Goal: Task Accomplishment & Management: Use online tool/utility

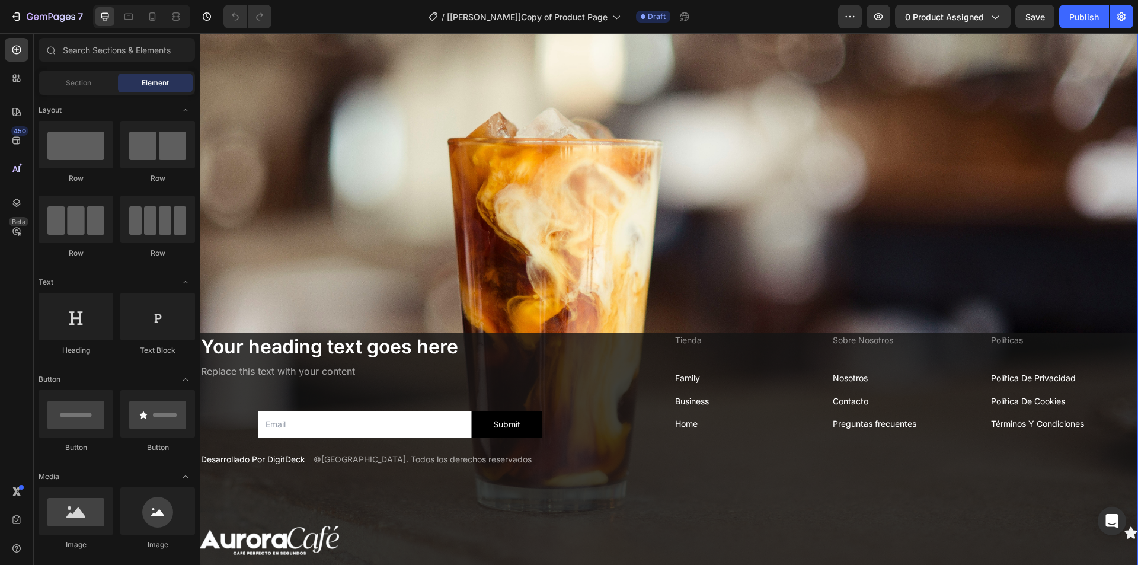
scroll to position [2991, 0]
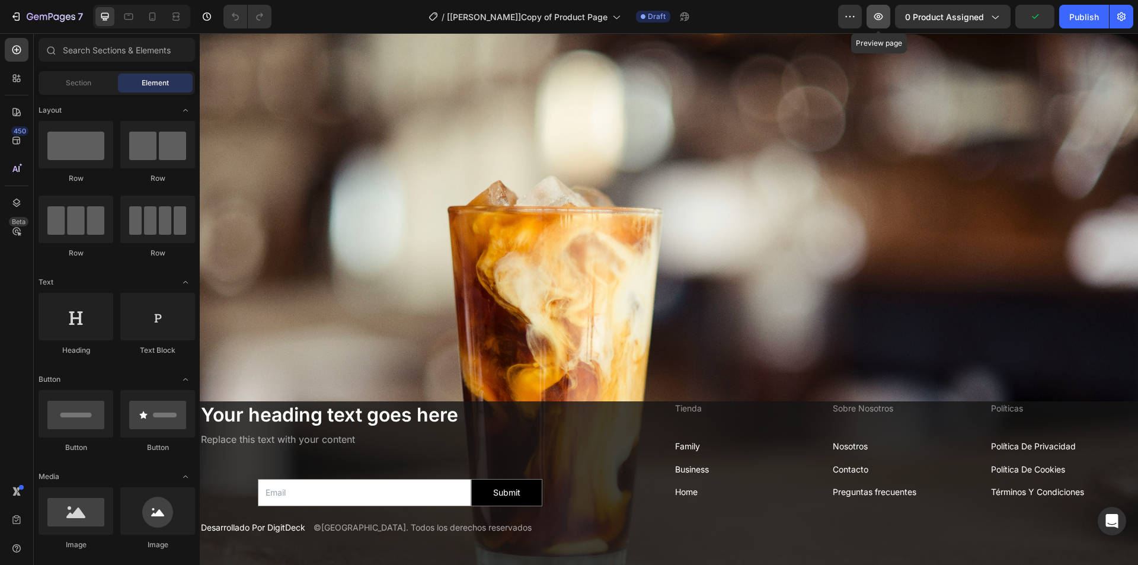
click at [875, 12] on icon "button" at bounding box center [878, 17] width 12 height 12
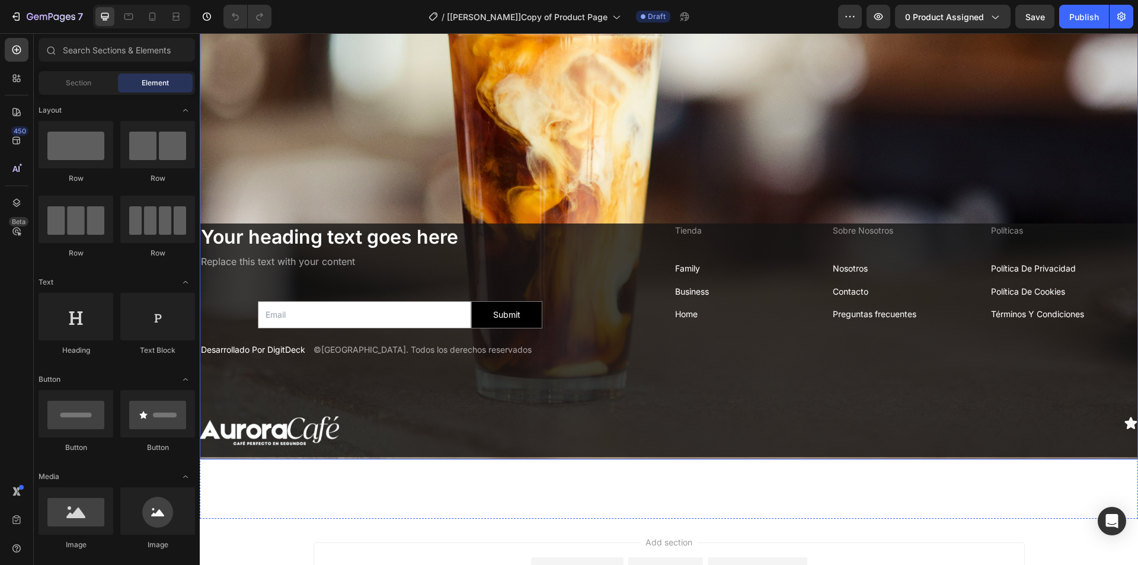
scroll to position [2873, 0]
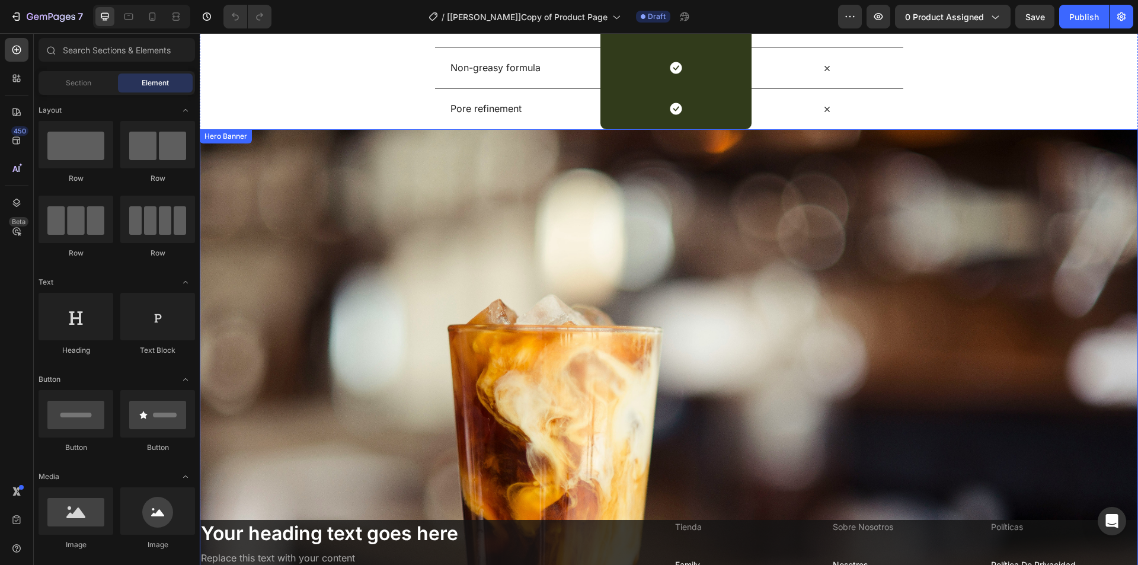
click at [353, 328] on div "Background Image" at bounding box center [669, 442] width 938 height 626
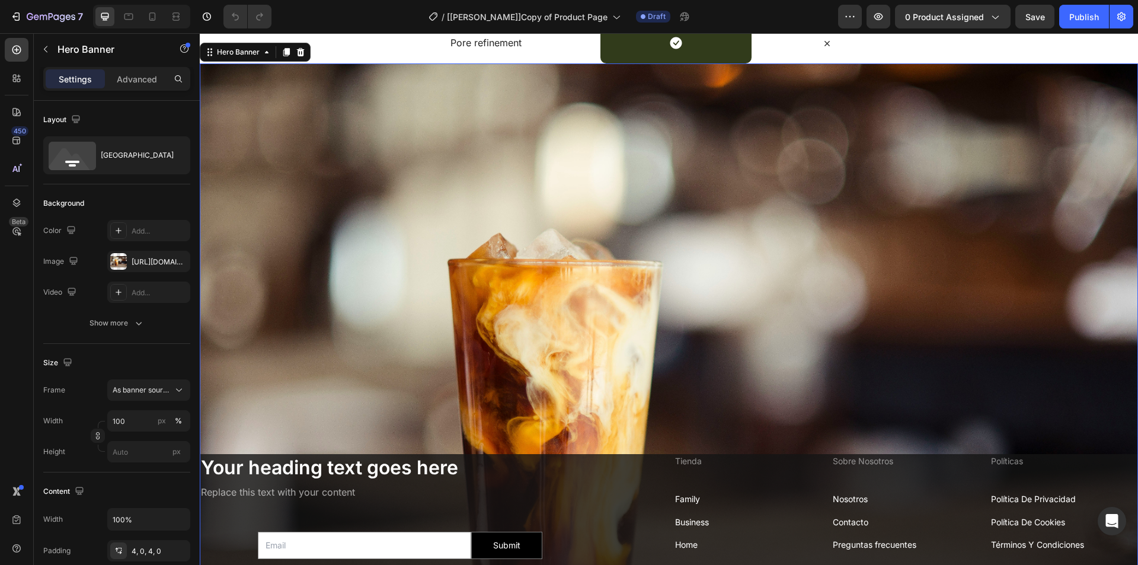
scroll to position [2932, 0]
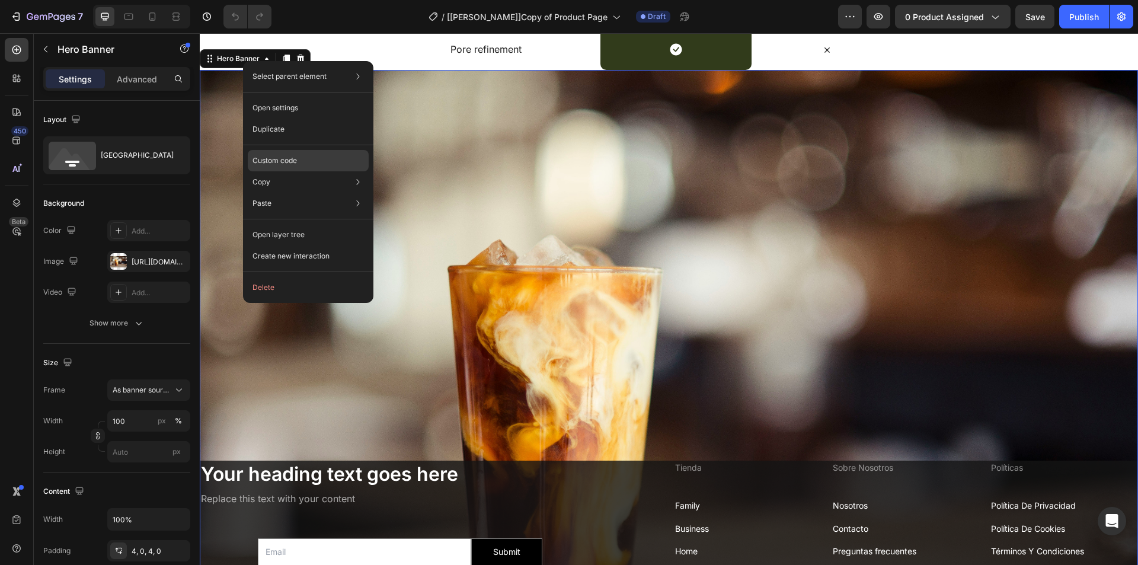
click at [285, 159] on p "Custom code" at bounding box center [274, 160] width 44 height 11
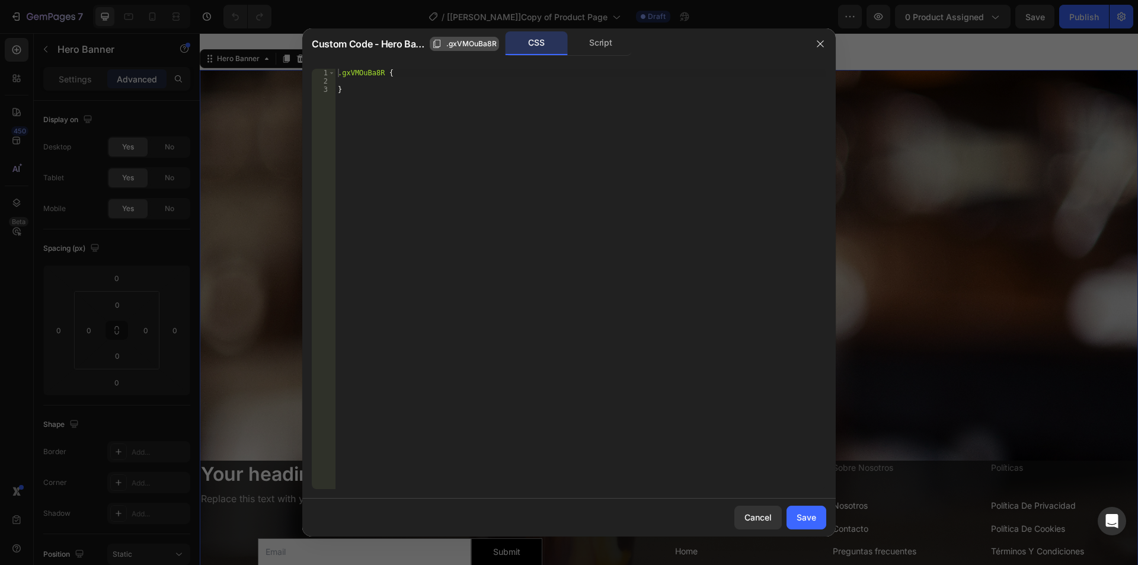
click at [462, 40] on span ".gxVMOuBa8R" at bounding box center [471, 44] width 50 height 11
click at [818, 41] on icon "button" at bounding box center [819, 43] width 9 height 9
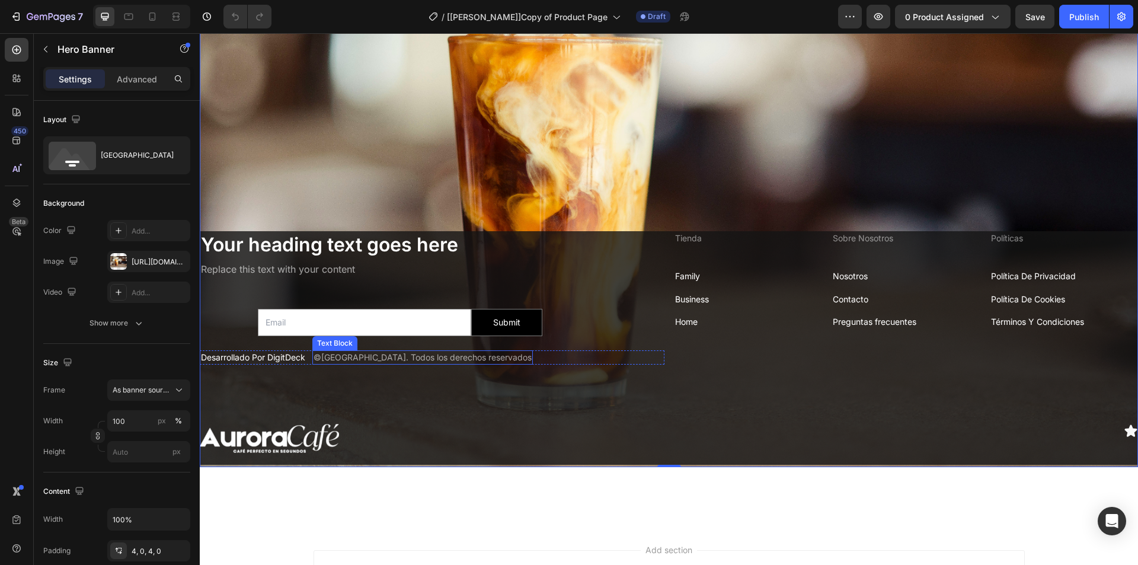
scroll to position [3169, 0]
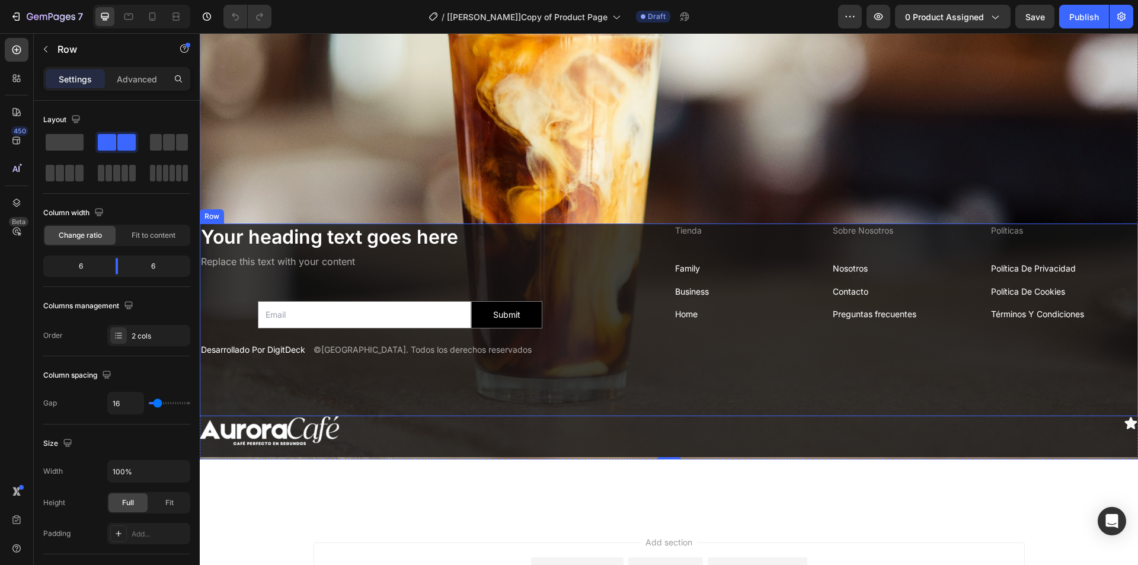
click at [620, 356] on div "Your heading text goes here Heading Replace this text with your content Text Bl…" at bounding box center [432, 319] width 465 height 192
click at [225, 207] on div "Row" at bounding box center [225, 212] width 20 height 11
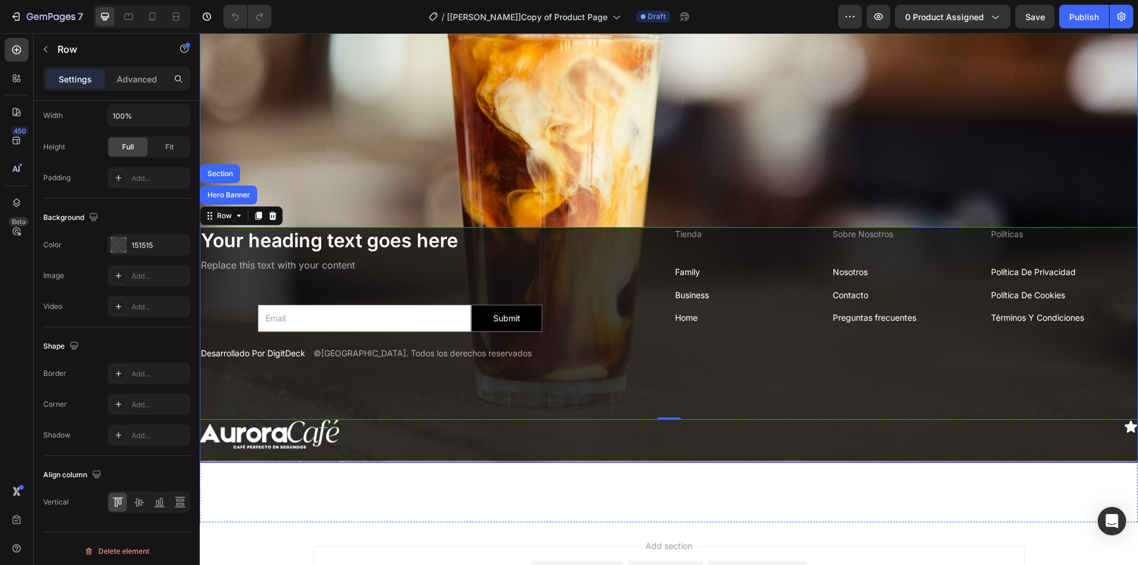
scroll to position [2932, 0]
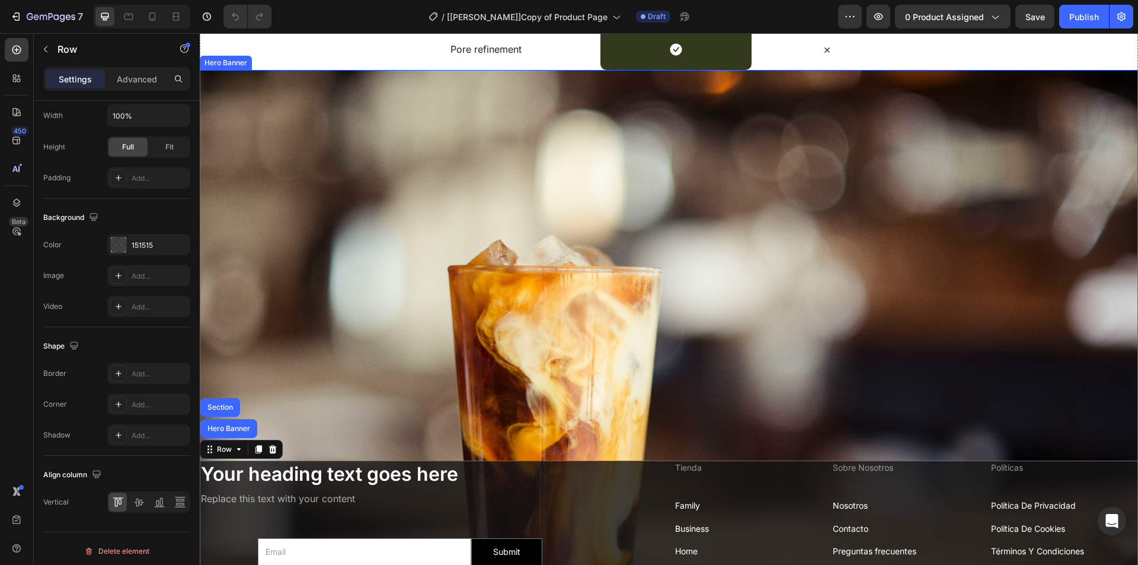
click at [364, 331] on div "Background Image" at bounding box center [669, 383] width 938 height 626
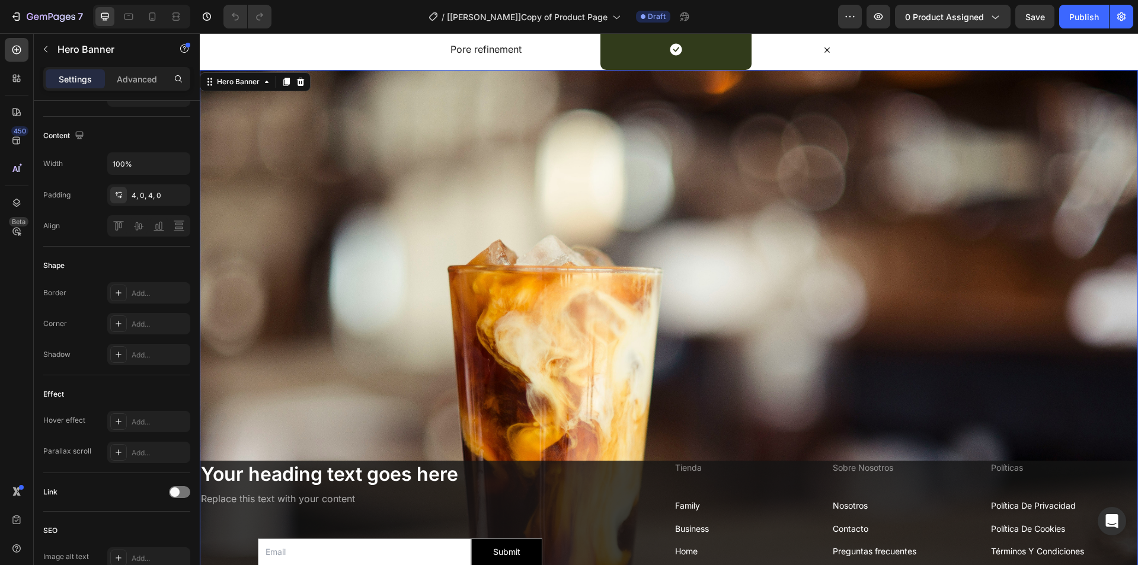
scroll to position [0, 0]
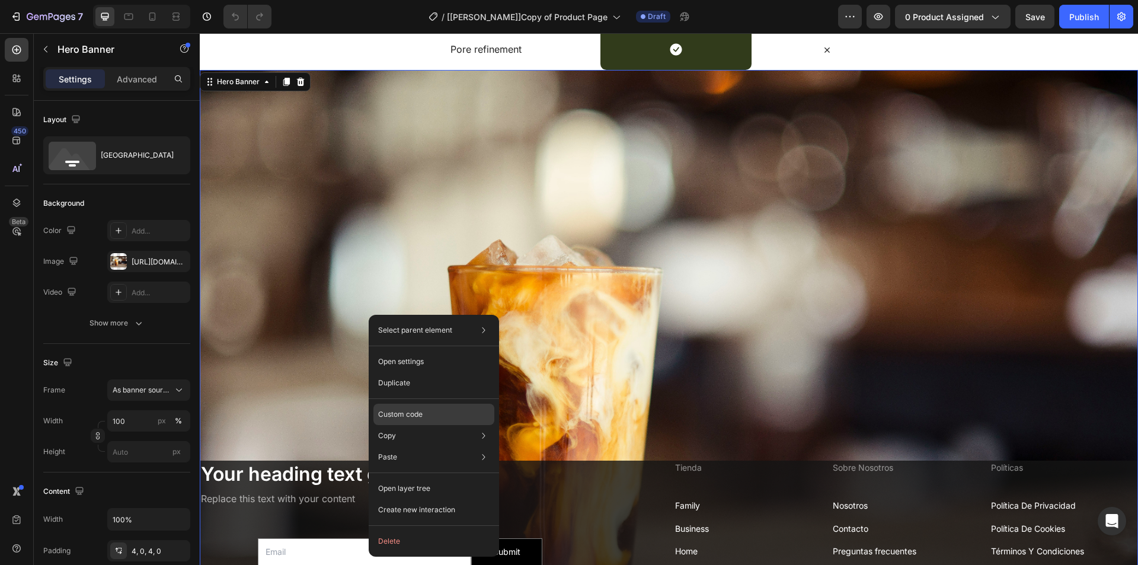
click at [401, 419] on p "Custom code" at bounding box center [400, 414] width 44 height 11
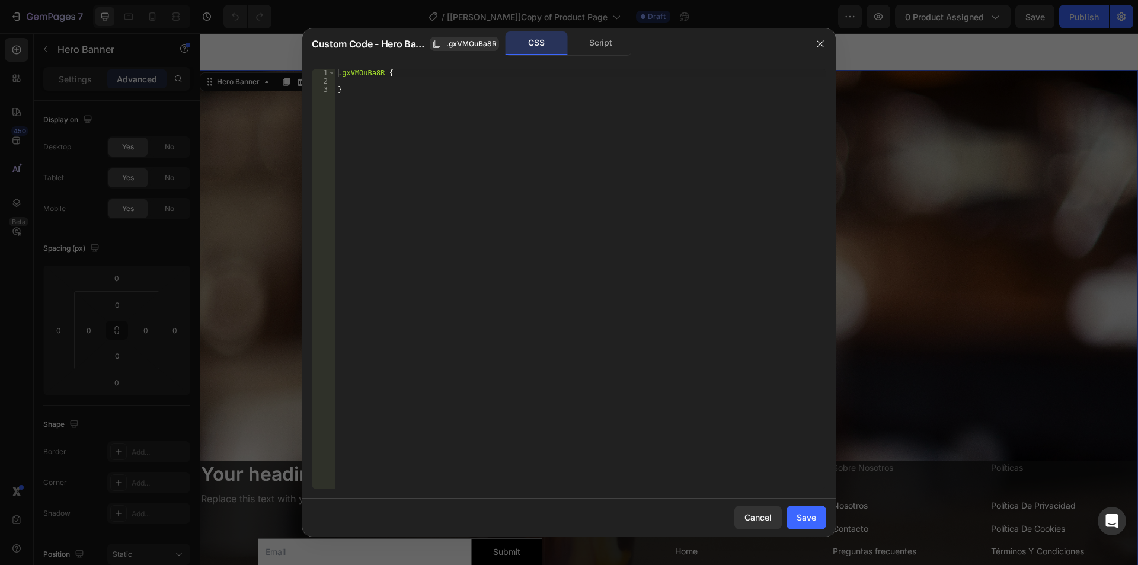
click at [382, 74] on div ".gxVMOuBa8R { }" at bounding box center [580, 287] width 491 height 437
click at [384, 75] on div ".gxVMOuBa8R { }" at bounding box center [580, 287] width 491 height 437
paste textarea "aria-label="Background Image""
type textarea ".gxVMOuBa8R [aria-label="Background Image"]{"
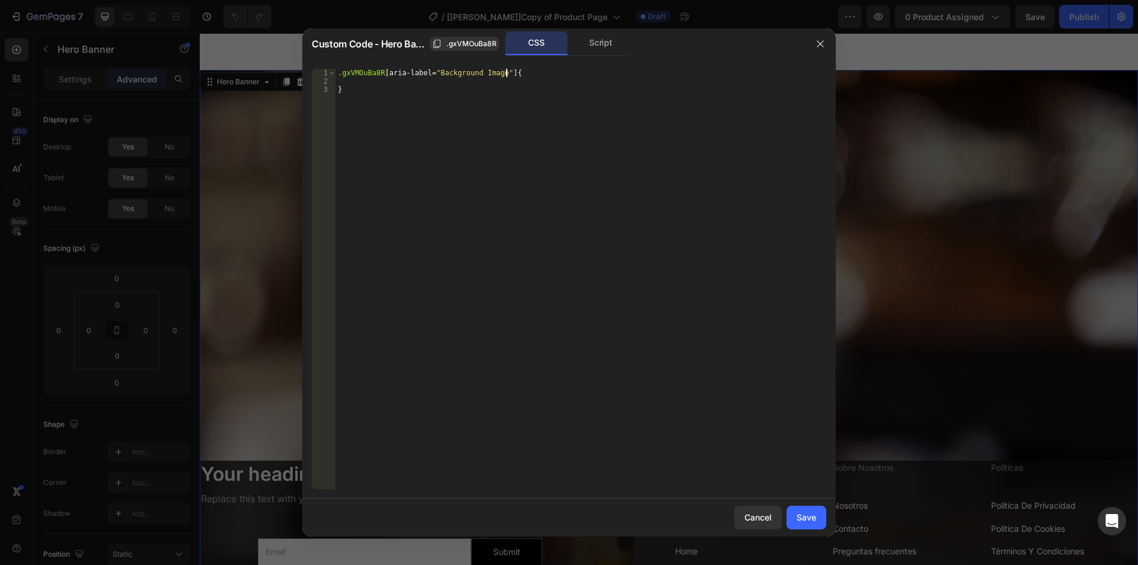
scroll to position [0, 0]
click at [427, 82] on div ".gxVMOuBa8R [ aria-label = " Background Image " ] { }" at bounding box center [580, 287] width 491 height 437
paste textarea "mask: linear-gradient(0deg, rgba(0, 0, 0, 0) 0%, rgb(0, 0, 0) 100%);"
click at [465, 113] on div ".gxVMOuBa8R [ aria-label = " Background Image " ] { mask : linear-gradient( 0 d…" at bounding box center [580, 287] width 491 height 437
type textarea "}"
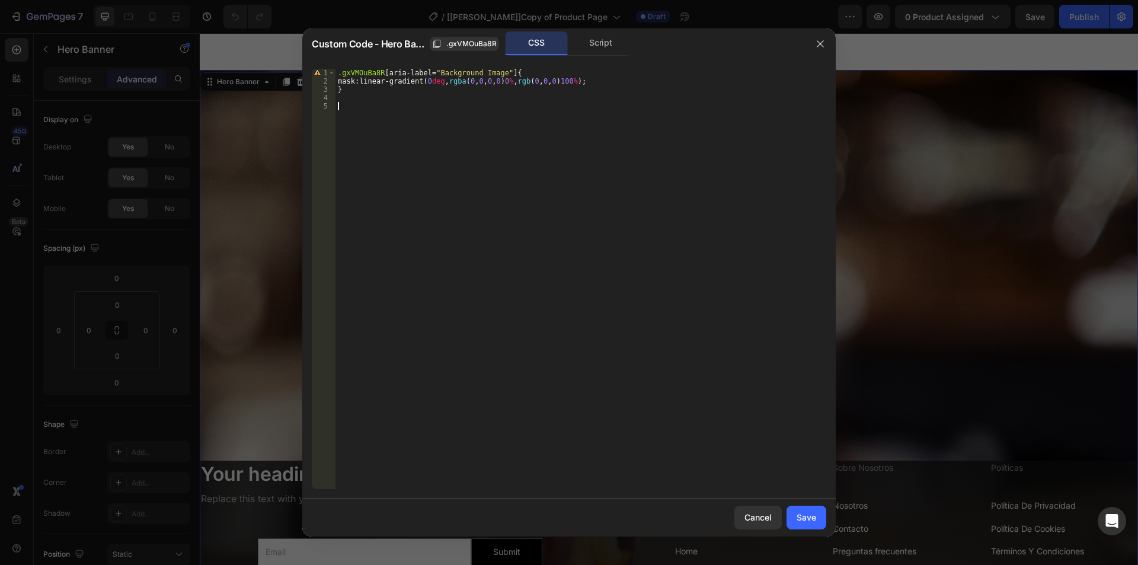
paste textarea "}"
drag, startPoint x: 386, startPoint y: 73, endPoint x: 338, endPoint y: 73, distance: 48.6
click at [338, 73] on div ".gxVMOuBa8R [ aria-label = " Background Image " ] { mask : linear-gradient( 0 d…" at bounding box center [580, 287] width 491 height 437
click at [338, 105] on div ".gxVMOuBa8R [ aria-label = " Background Image " ] { mask : linear-gradient( 0 d…" at bounding box center [580, 287] width 491 height 437
paste textarea ".gxVMOuBa8R"
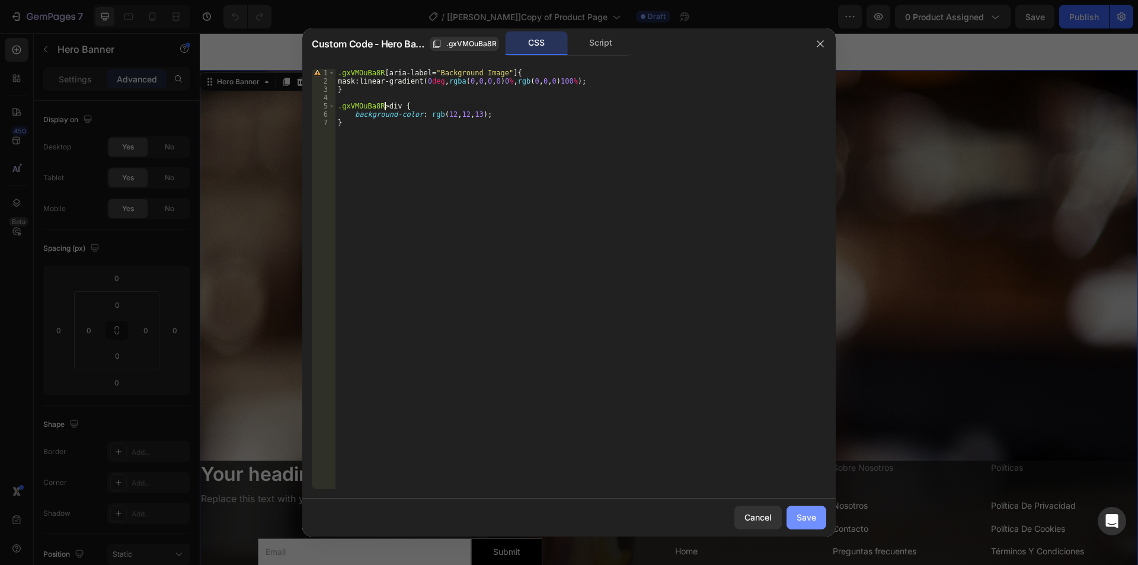
type textarea ".gxVMOuBa8R > div {"
click at [797, 513] on div "Save" at bounding box center [806, 517] width 20 height 12
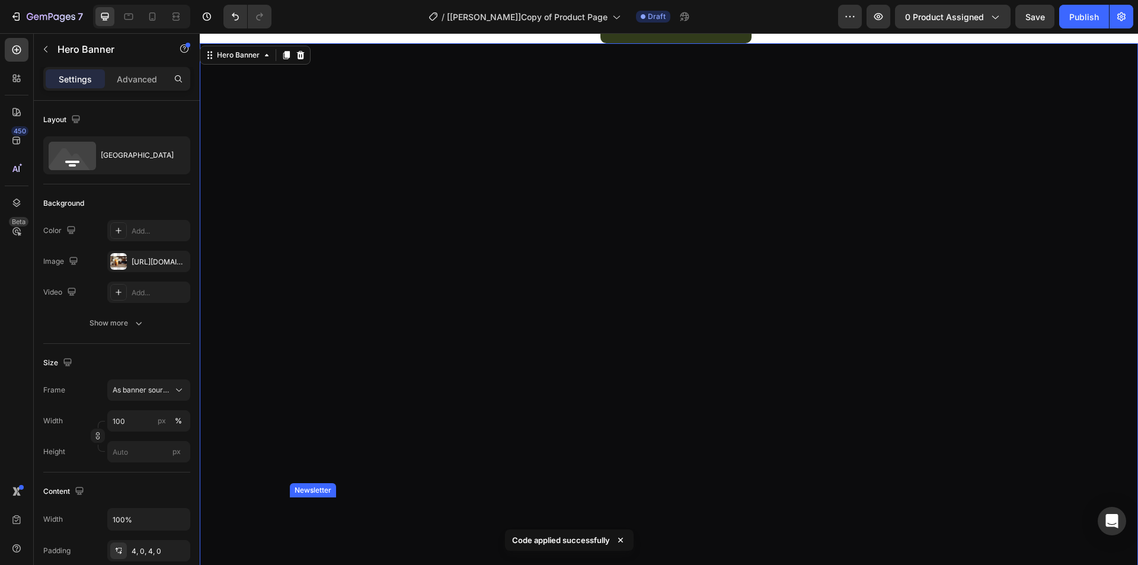
scroll to position [2813, 0]
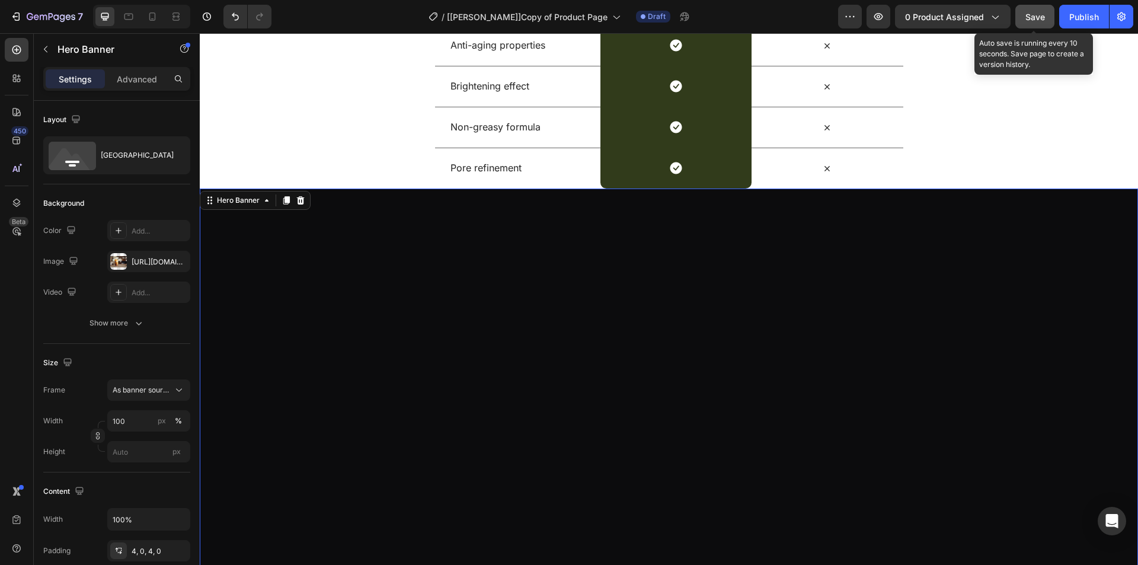
click at [1042, 20] on span "Save" at bounding box center [1035, 17] width 20 height 10
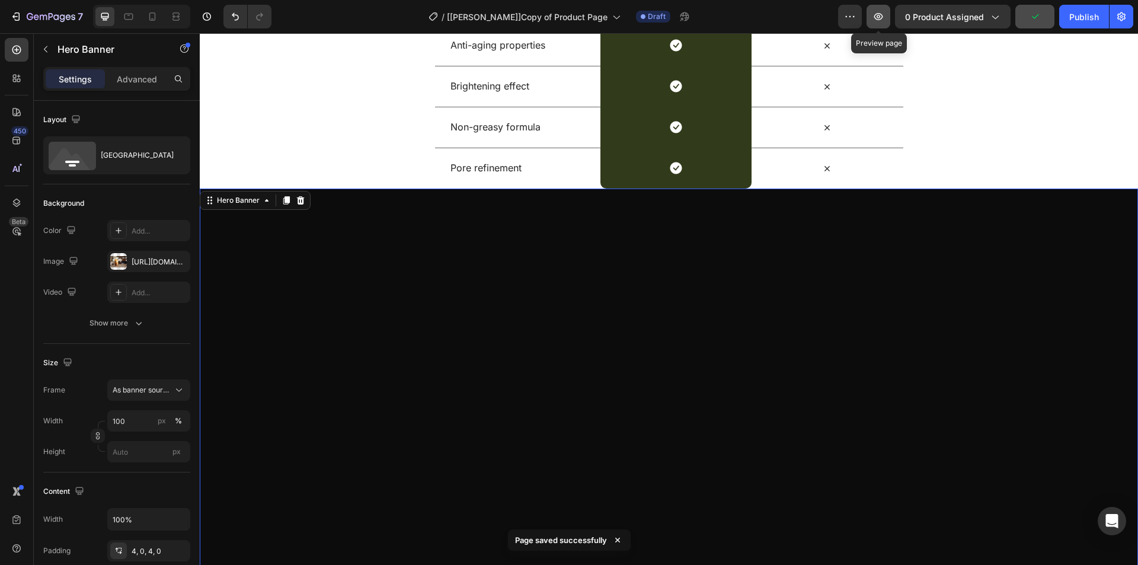
click at [884, 20] on icon "button" at bounding box center [878, 17] width 12 height 12
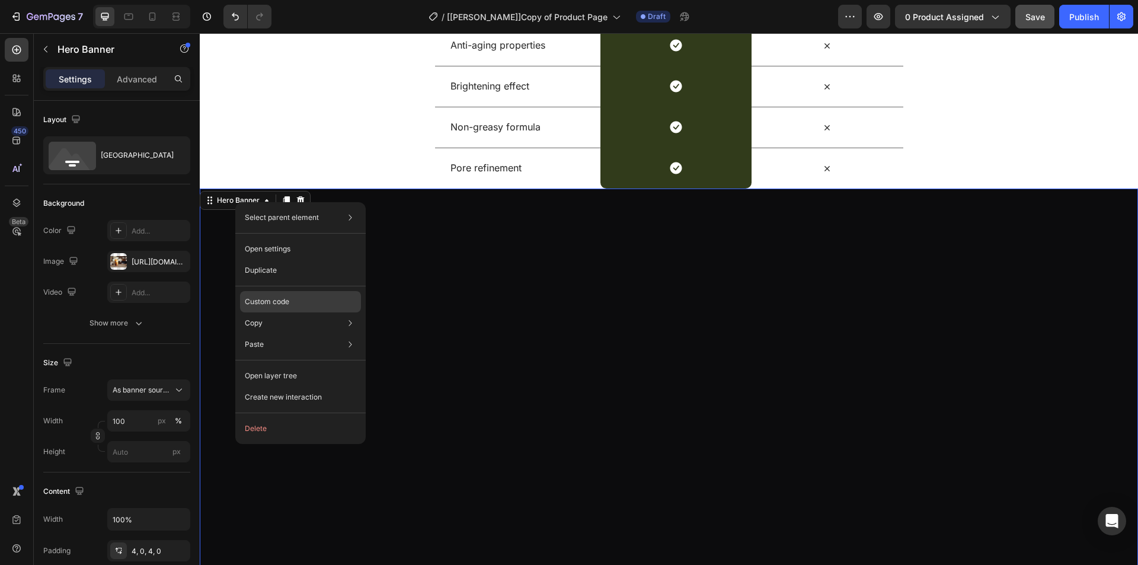
click at [274, 303] on p "Custom code" at bounding box center [267, 301] width 44 height 11
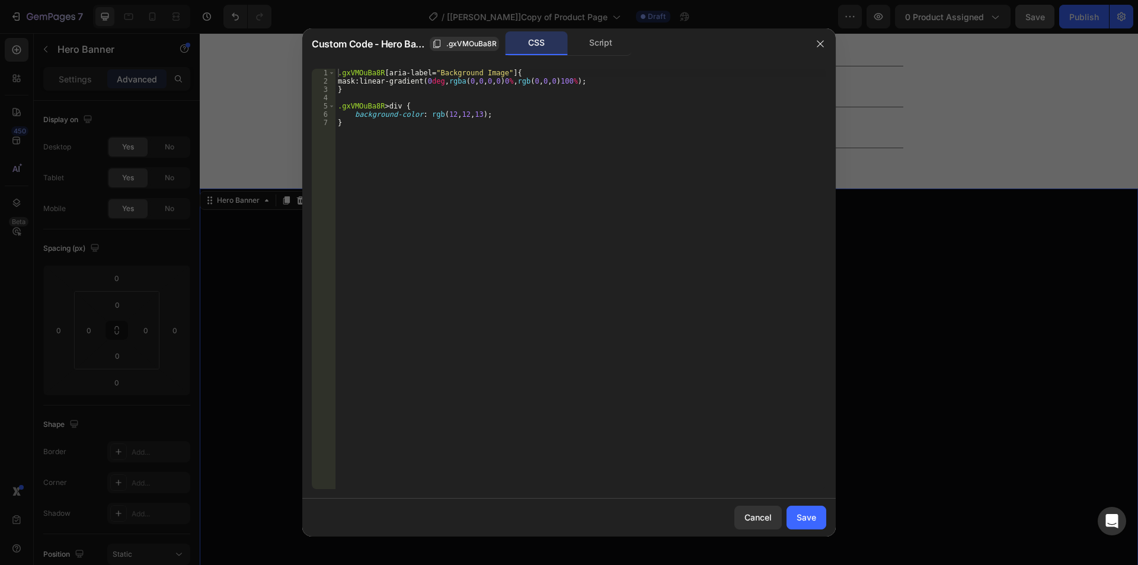
type textarea "background-color: rgb(12, 12, 13);"
drag, startPoint x: 351, startPoint y: 113, endPoint x: 505, endPoint y: 112, distance: 154.1
click at [505, 112] on div ".gxVMOuBa8R [ aria-label = " Background Image " ] { mask : linear-gradient( 0 d…" at bounding box center [580, 287] width 491 height 437
click at [800, 517] on div "Save" at bounding box center [806, 517] width 20 height 12
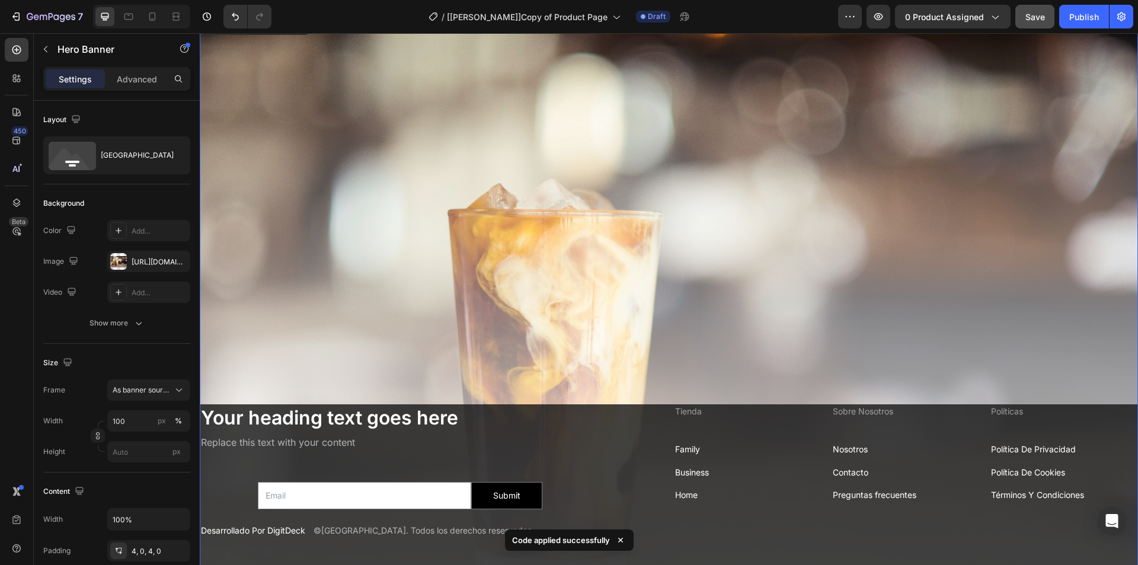
scroll to position [2932, 0]
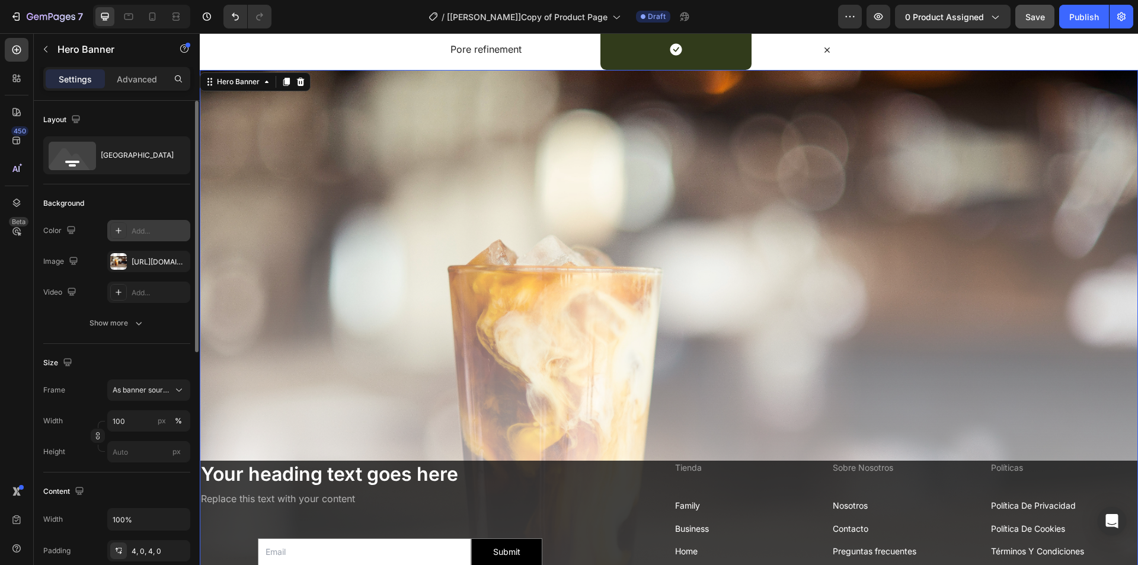
click at [143, 232] on div "Add..." at bounding box center [160, 231] width 56 height 11
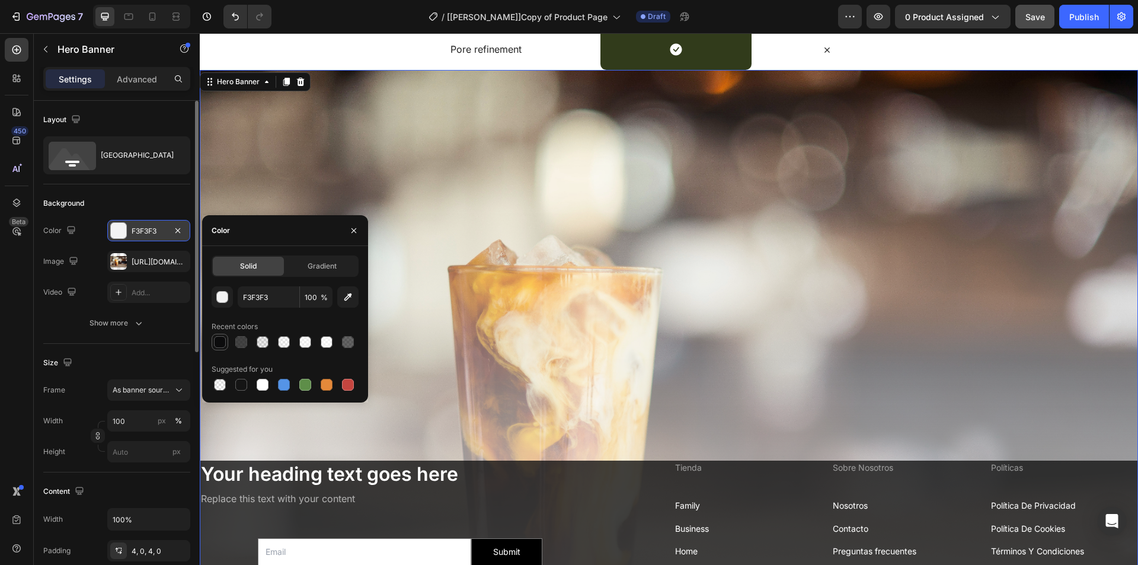
click at [220, 348] on div at bounding box center [220, 342] width 14 height 14
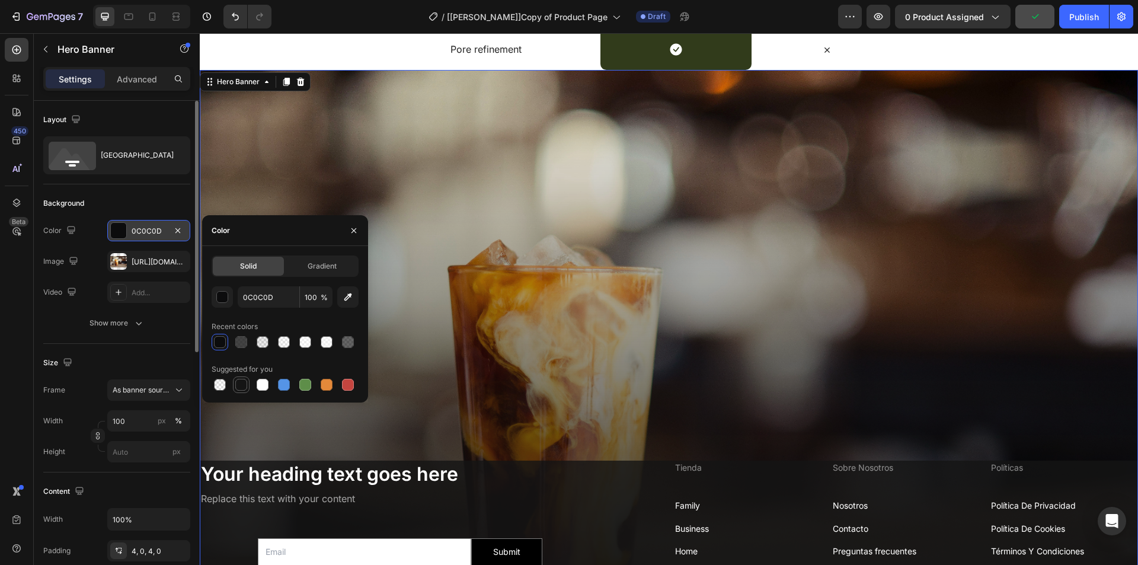
click at [236, 383] on div at bounding box center [241, 385] width 12 height 12
click at [219, 344] on div at bounding box center [220, 342] width 12 height 12
type input "0C0C0D"
click at [9, 331] on div "450 Beta" at bounding box center [17, 258] width 24 height 441
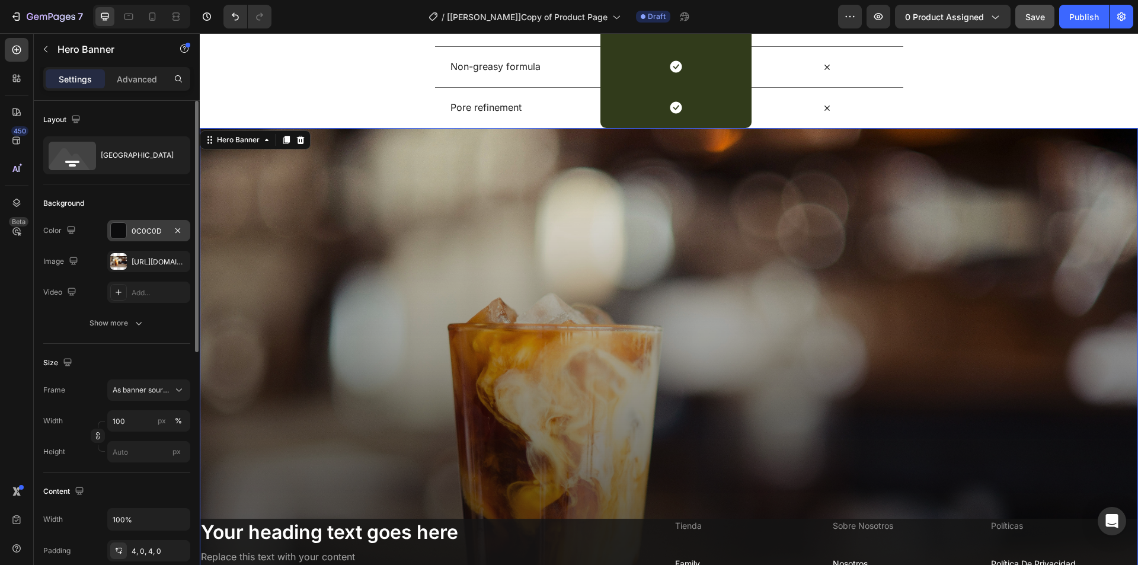
scroll to position [2873, 0]
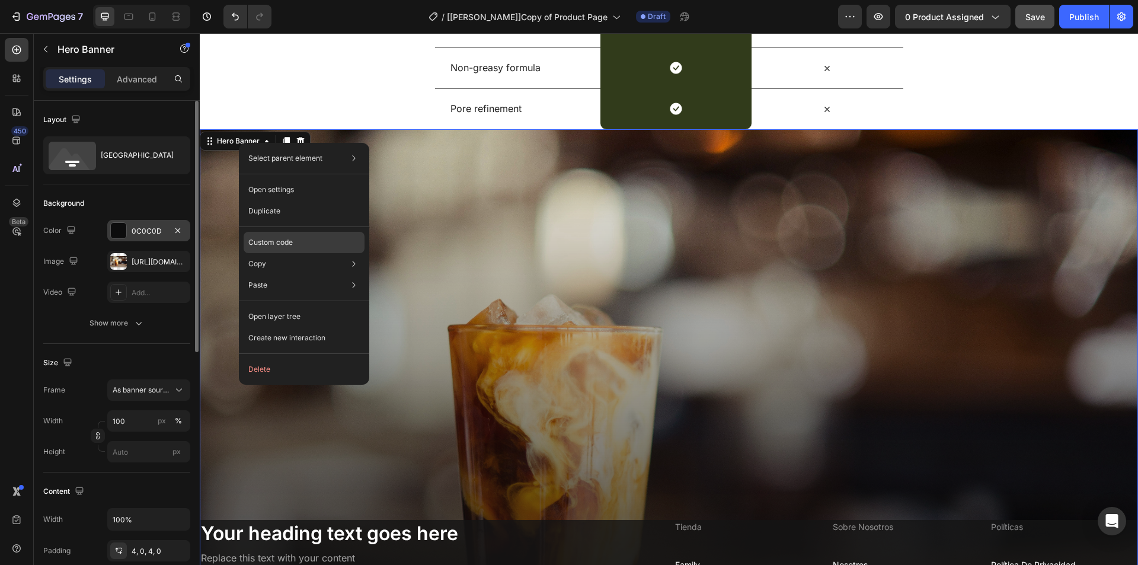
click at [283, 241] on p "Custom code" at bounding box center [270, 242] width 44 height 11
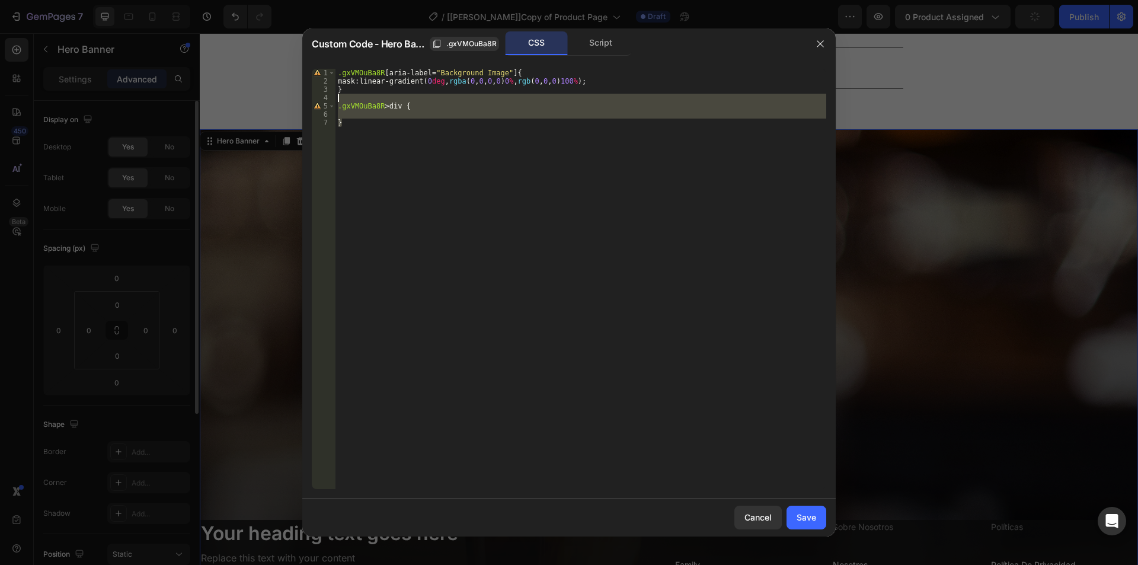
drag, startPoint x: 358, startPoint y: 124, endPoint x: 342, endPoint y: 97, distance: 31.9
click at [342, 97] on div ".gxVMOuBa8R [ aria-label = " Background Image " ] { mask : linear-gradient( 0 d…" at bounding box center [580, 287] width 491 height 437
type textarea ".gxVMOuBa8R > div {"
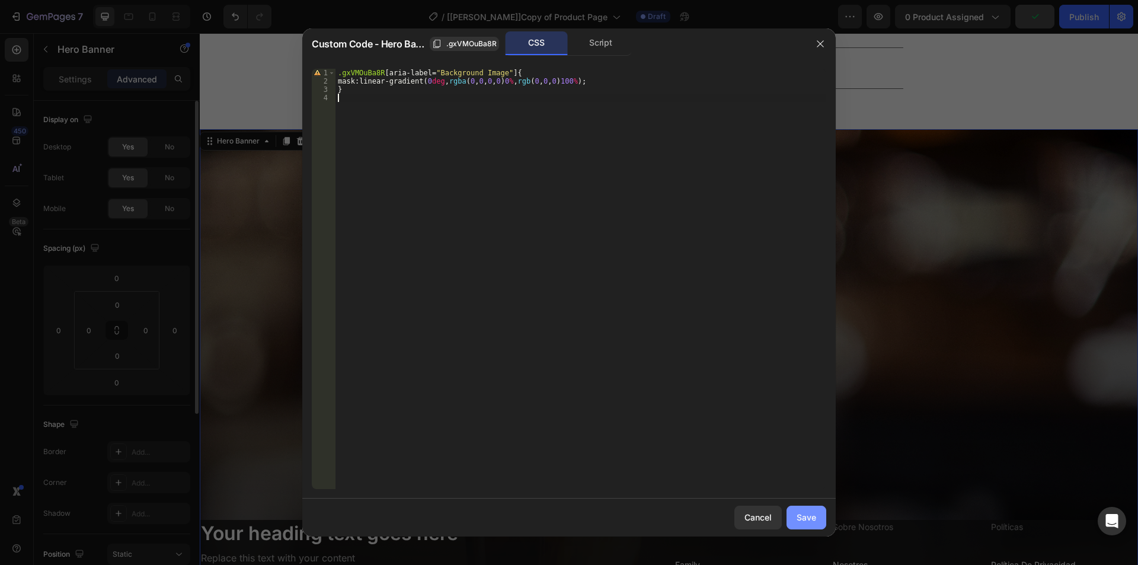
click at [801, 520] on div "Save" at bounding box center [806, 517] width 20 height 12
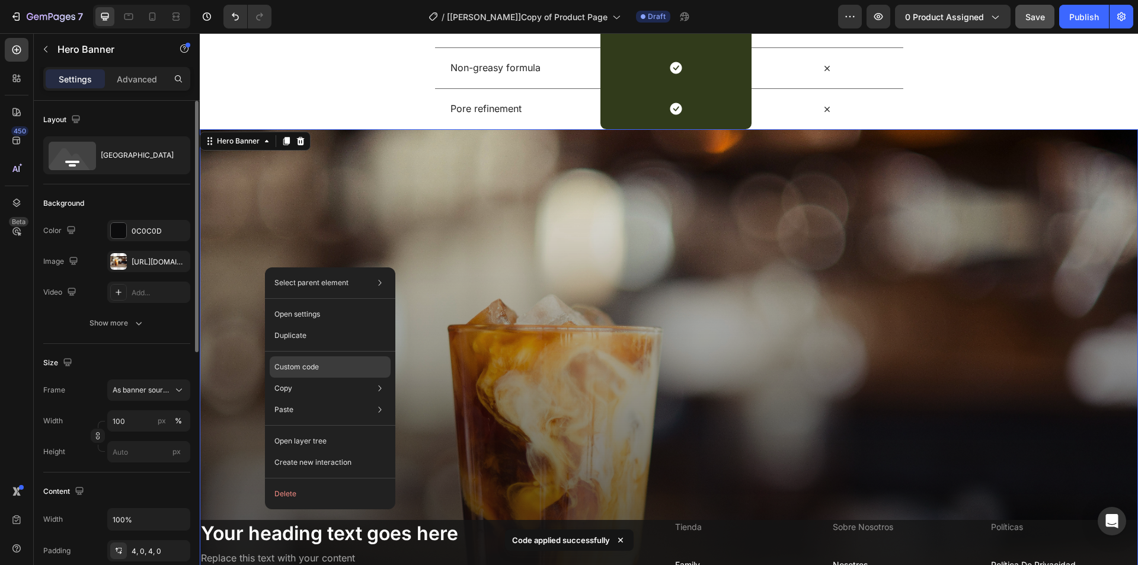
click at [301, 366] on p "Custom code" at bounding box center [296, 366] width 44 height 11
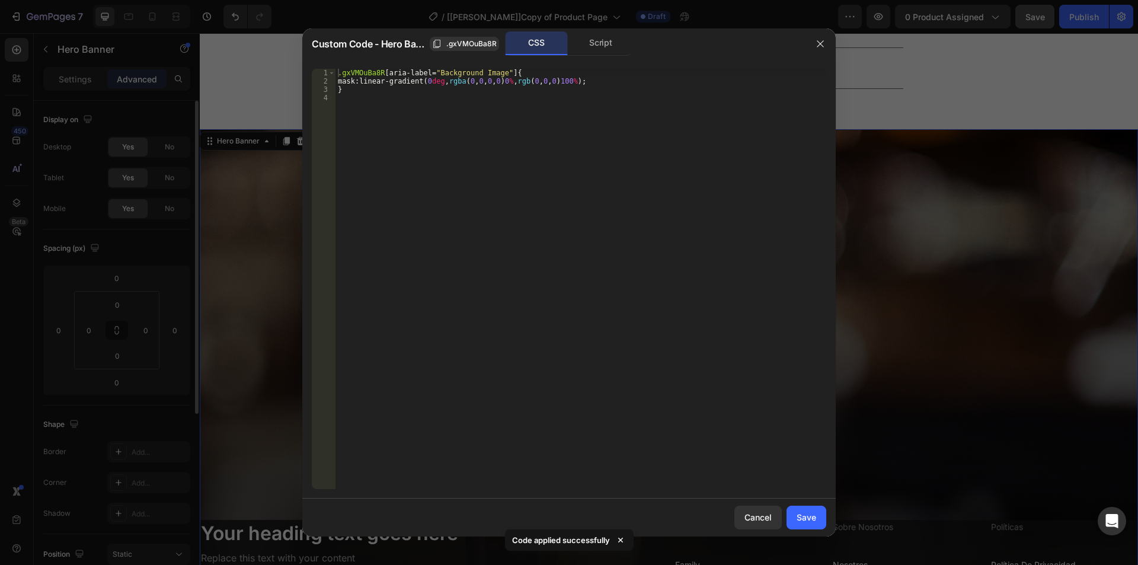
type textarea "mask: linear-gradient(0deg, rgba(0, 0, 0, 0) 0%, rgb(0, 0, 0) 100%);"
drag, startPoint x: 352, startPoint y: 77, endPoint x: 633, endPoint y: 83, distance: 280.9
click at [633, 83] on div ".gxVMOuBa8R [ aria-label = " Background Image " ] { mask : linear-gradient( 0 d…" at bounding box center [580, 287] width 491 height 437
click at [802, 522] on div "Save" at bounding box center [806, 517] width 20 height 12
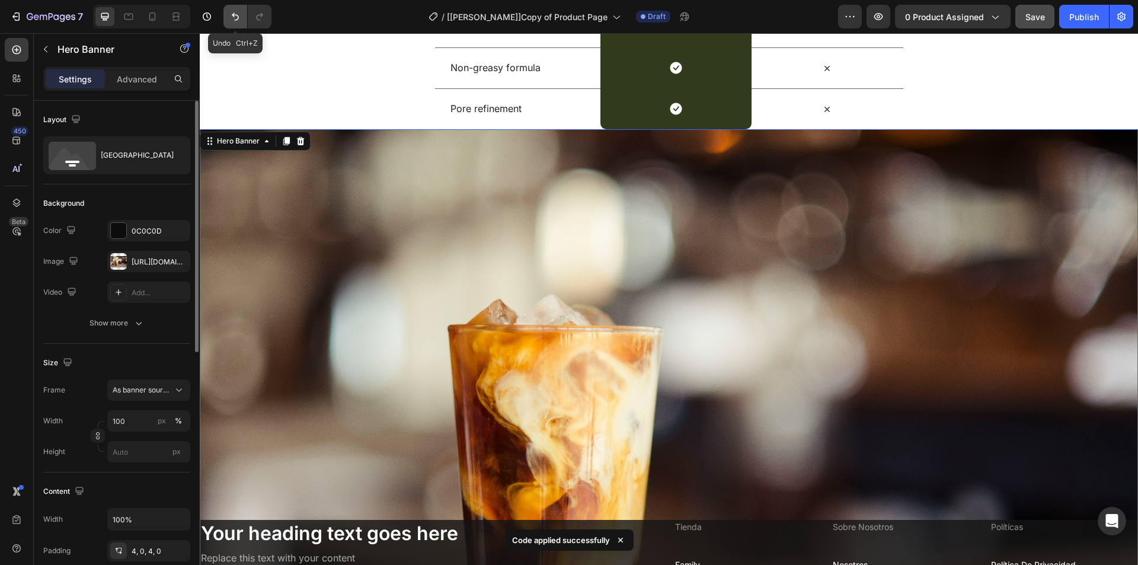
click at [239, 14] on icon "Undo/Redo" at bounding box center [235, 17] width 12 height 12
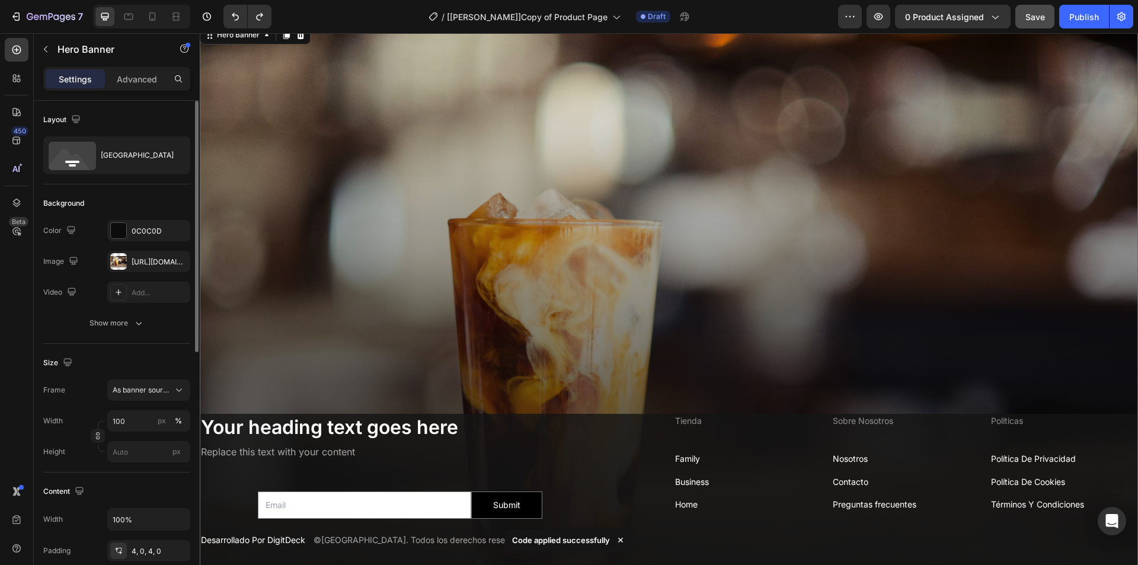
scroll to position [3050, 0]
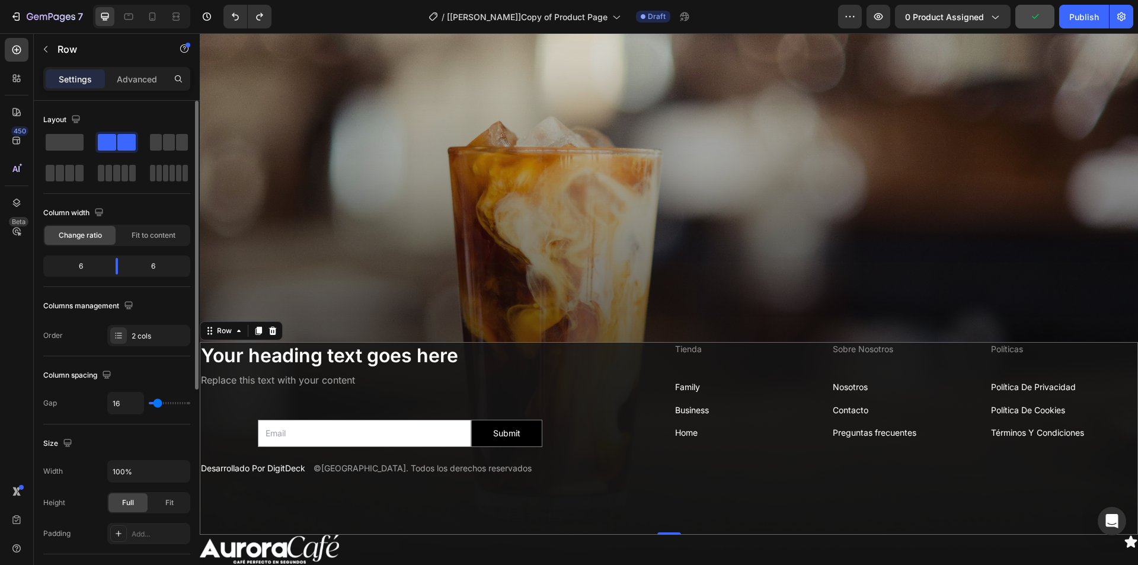
click at [660, 513] on div "Your heading text goes here Heading Replace this text with your content Text Bl…" at bounding box center [669, 438] width 938 height 192
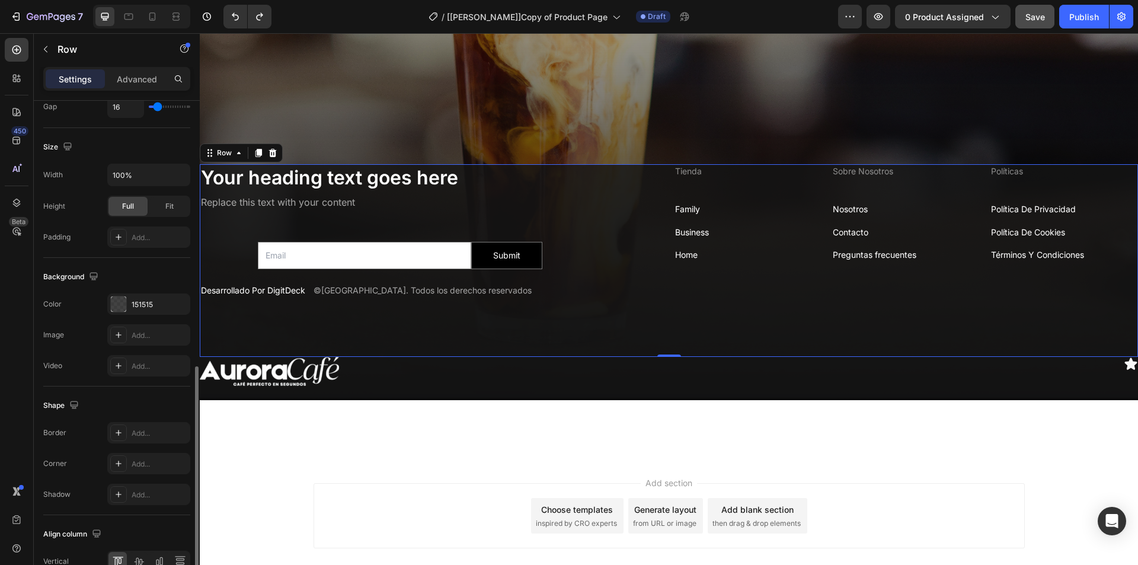
scroll to position [356, 0]
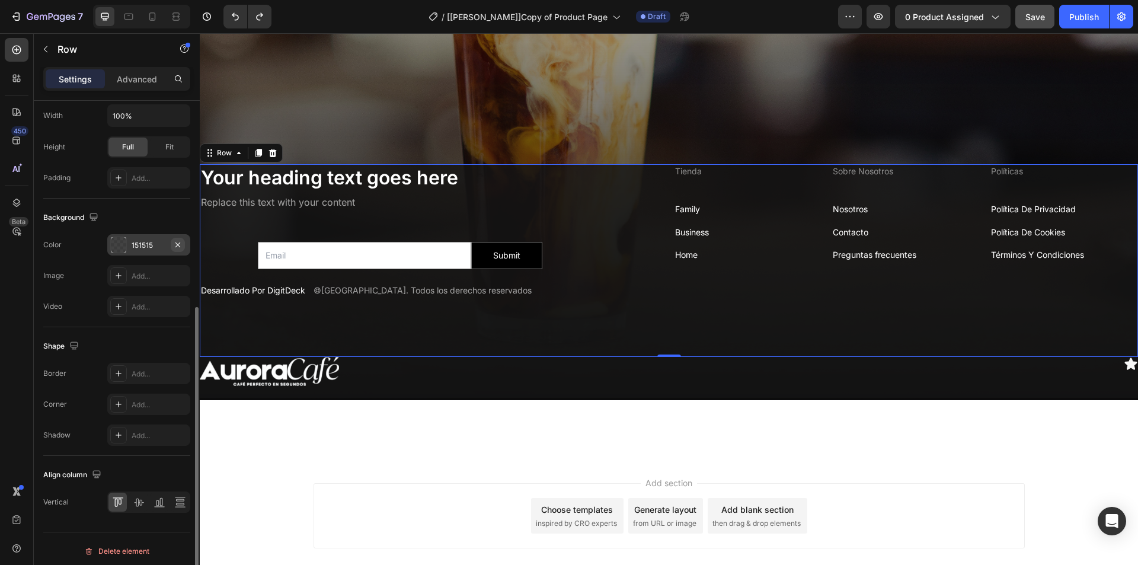
click at [178, 243] on icon "button" at bounding box center [177, 244] width 9 height 9
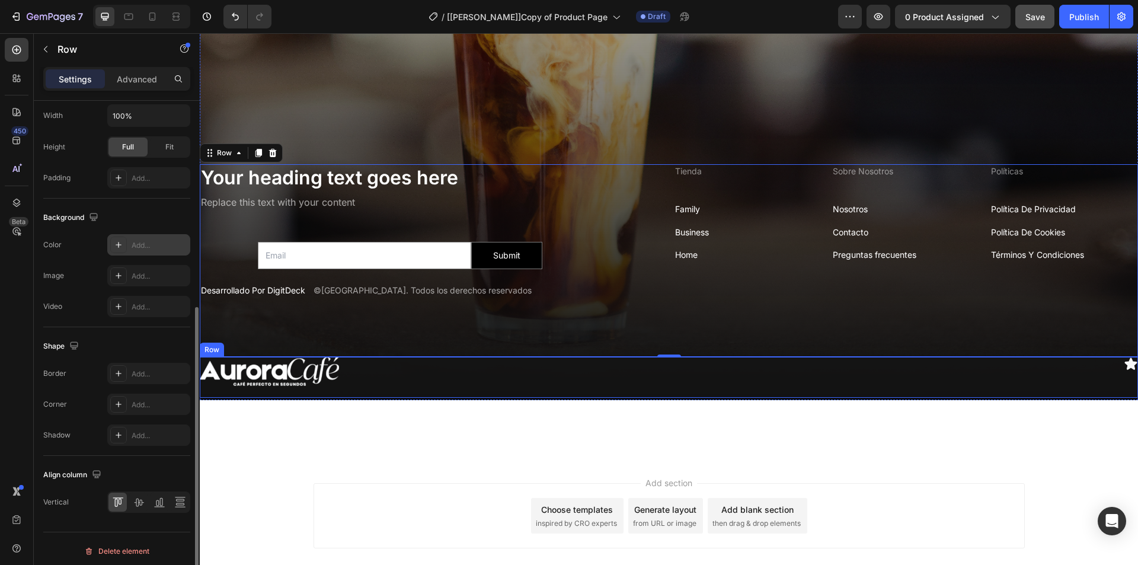
click at [684, 386] on div "Image Icon Row" at bounding box center [669, 377] width 938 height 41
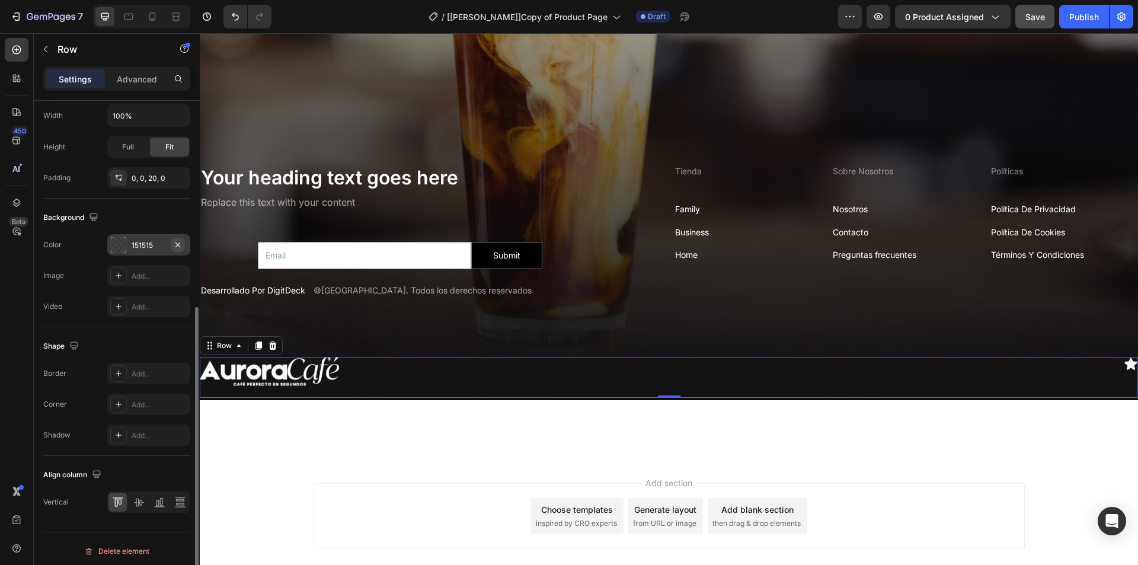
click at [178, 245] on icon "button" at bounding box center [177, 244] width 5 height 5
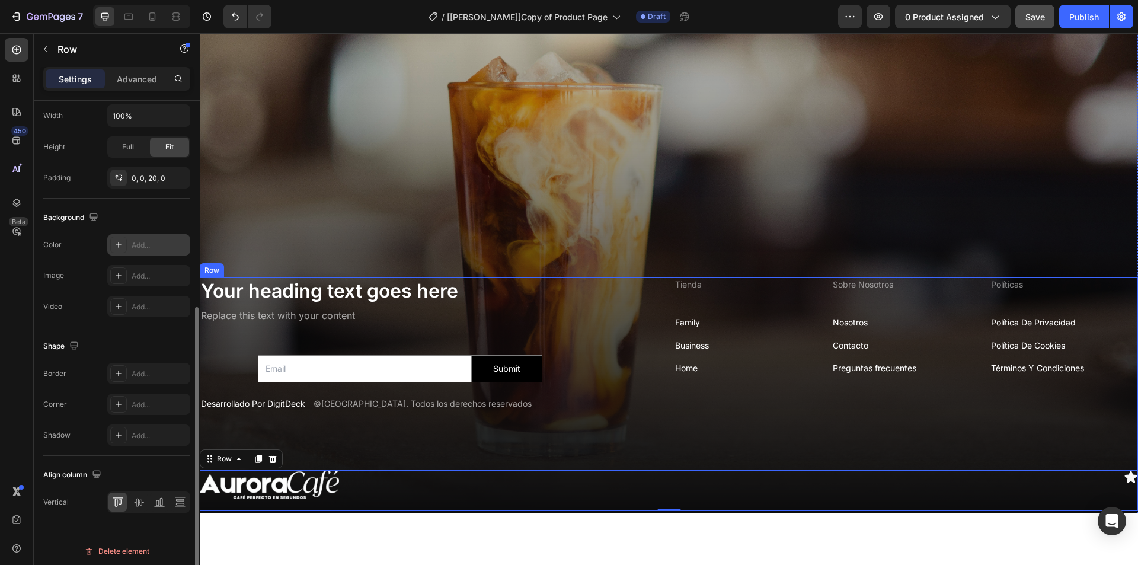
scroll to position [3050, 0]
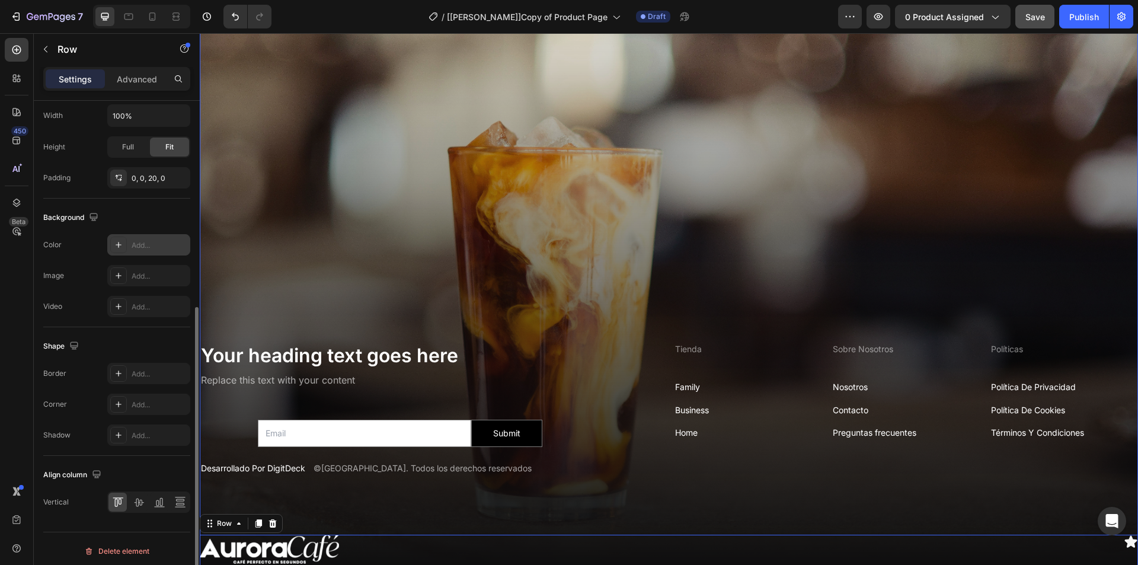
click at [364, 145] on div "Background Image" at bounding box center [669, 264] width 938 height 626
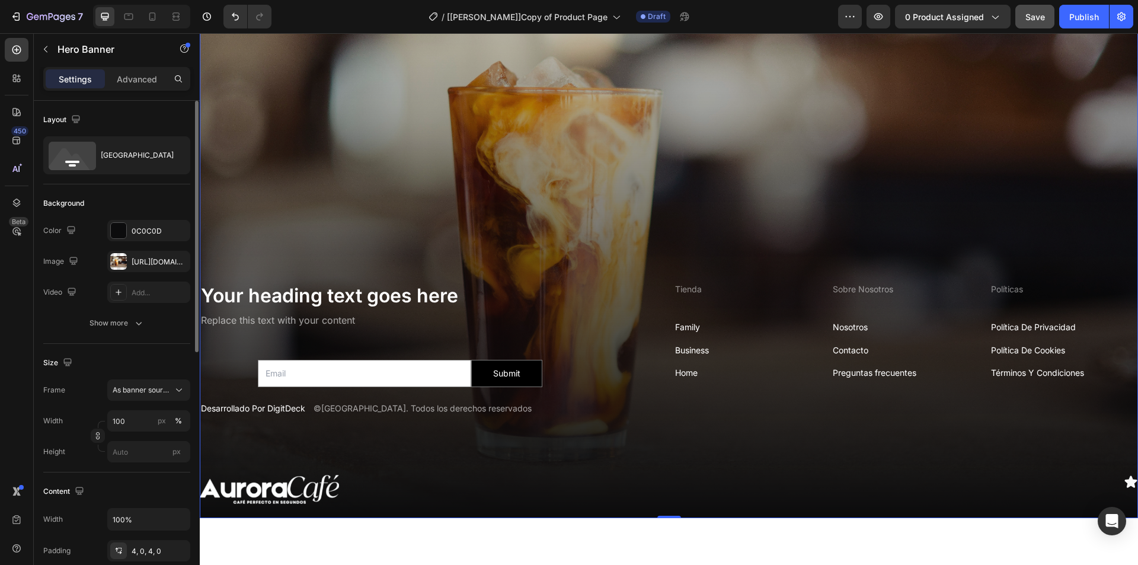
scroll to position [3169, 0]
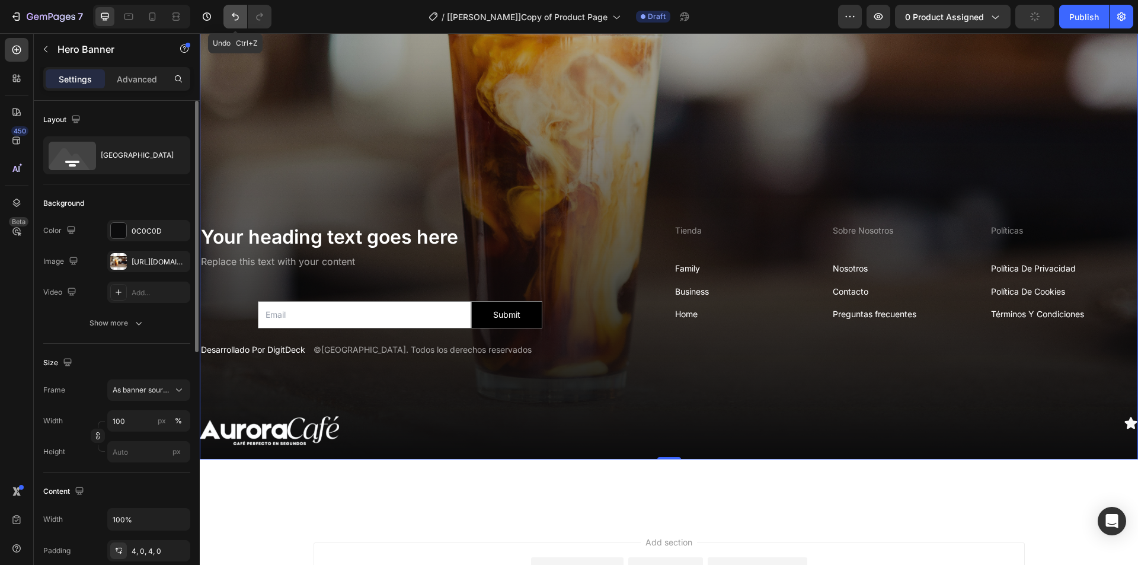
click at [234, 21] on icon "Undo/Redo" at bounding box center [235, 17] width 12 height 12
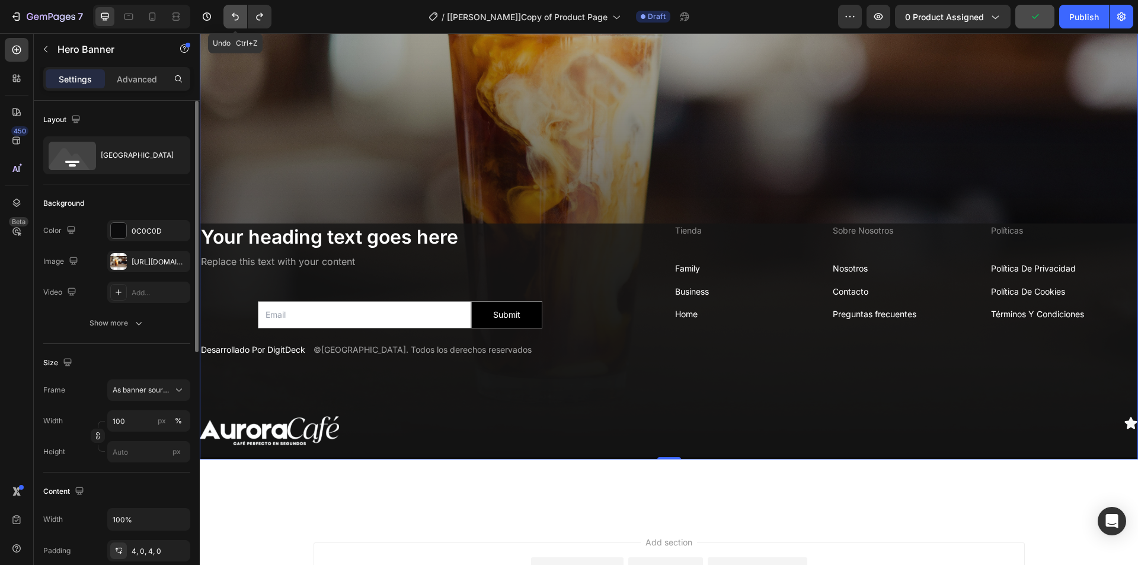
click at [234, 21] on icon "Undo/Redo" at bounding box center [235, 17] width 12 height 12
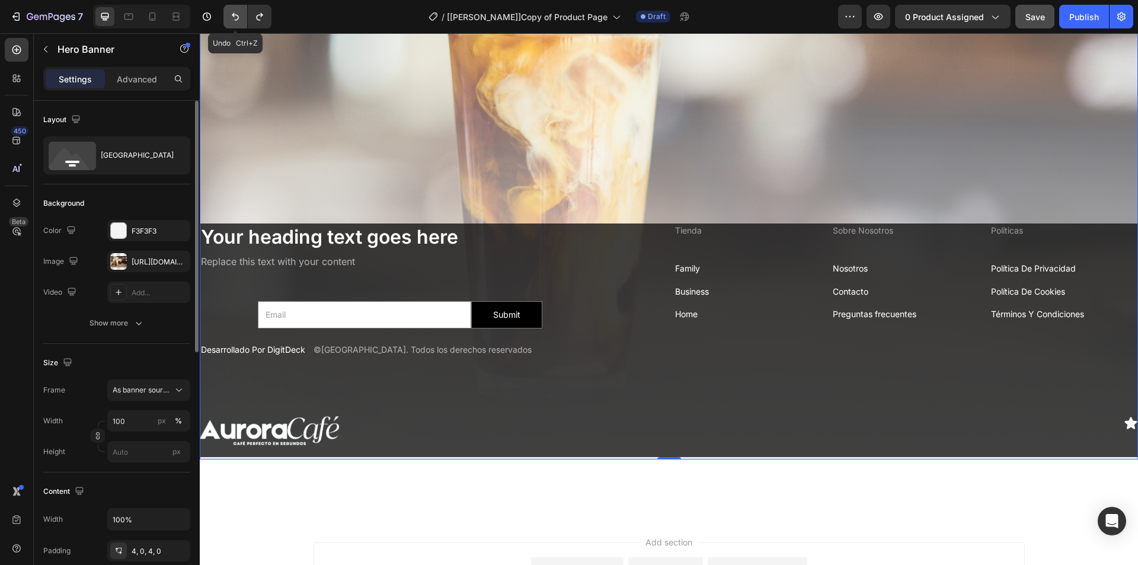
click at [234, 21] on icon "Undo/Redo" at bounding box center [235, 17] width 12 height 12
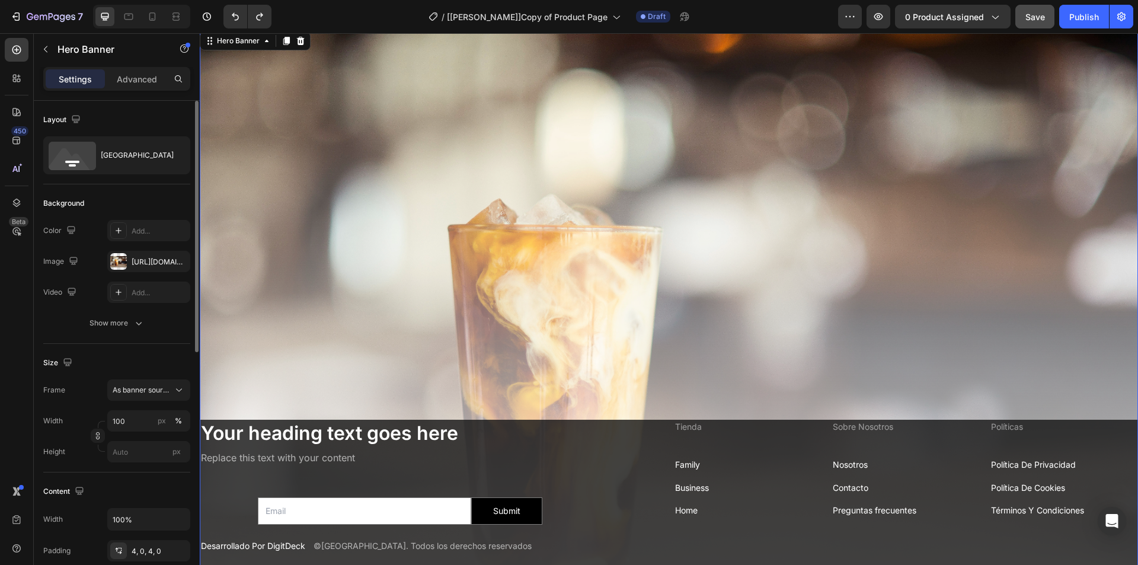
scroll to position [2932, 0]
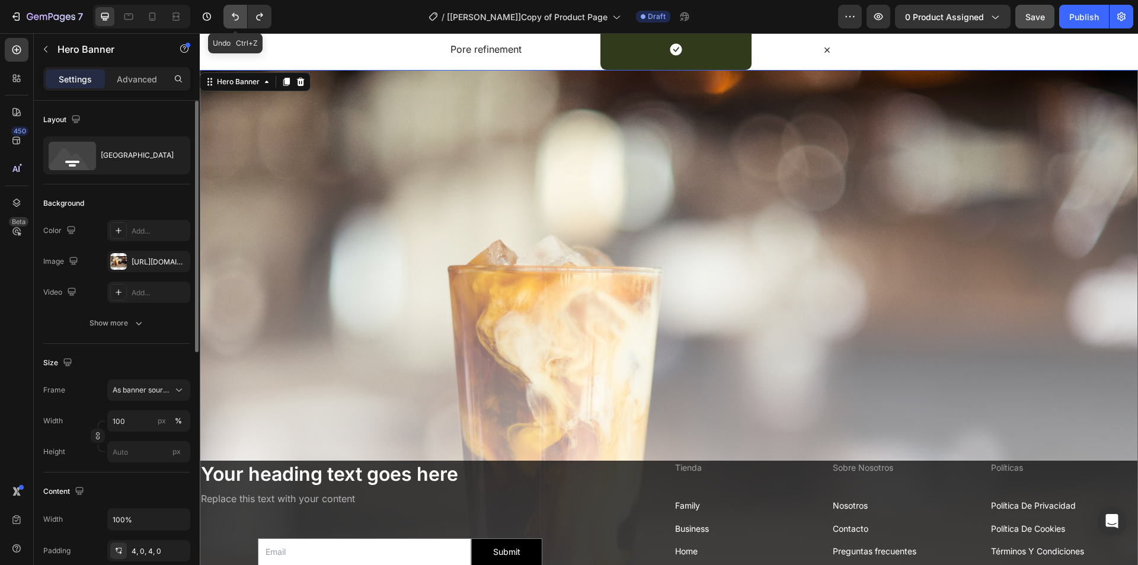
click at [233, 18] on icon "Undo/Redo" at bounding box center [235, 17] width 12 height 12
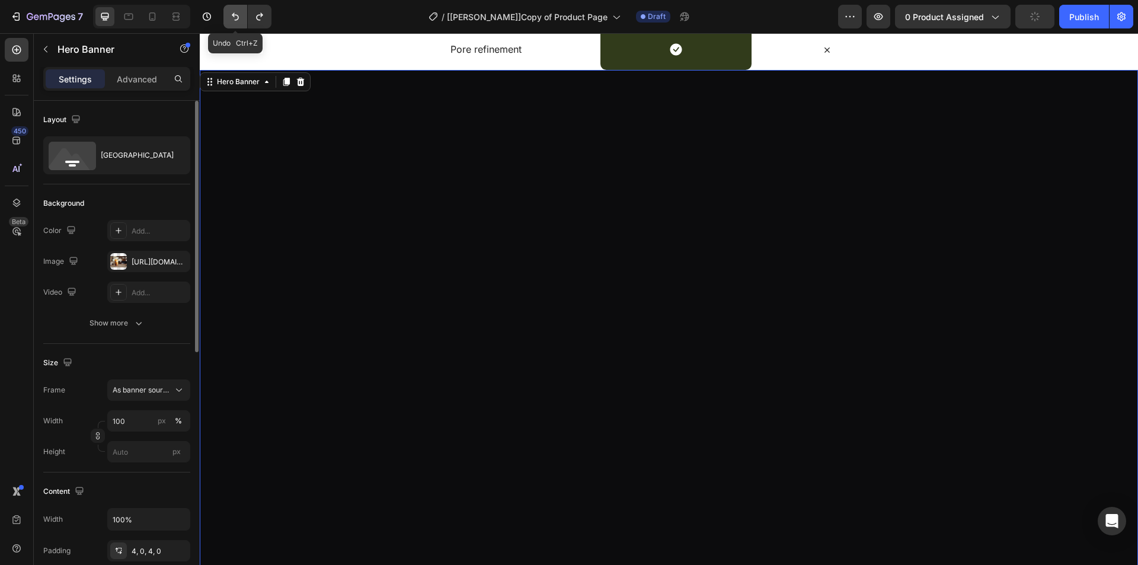
click at [233, 18] on icon "Undo/Redo" at bounding box center [235, 17] width 12 height 12
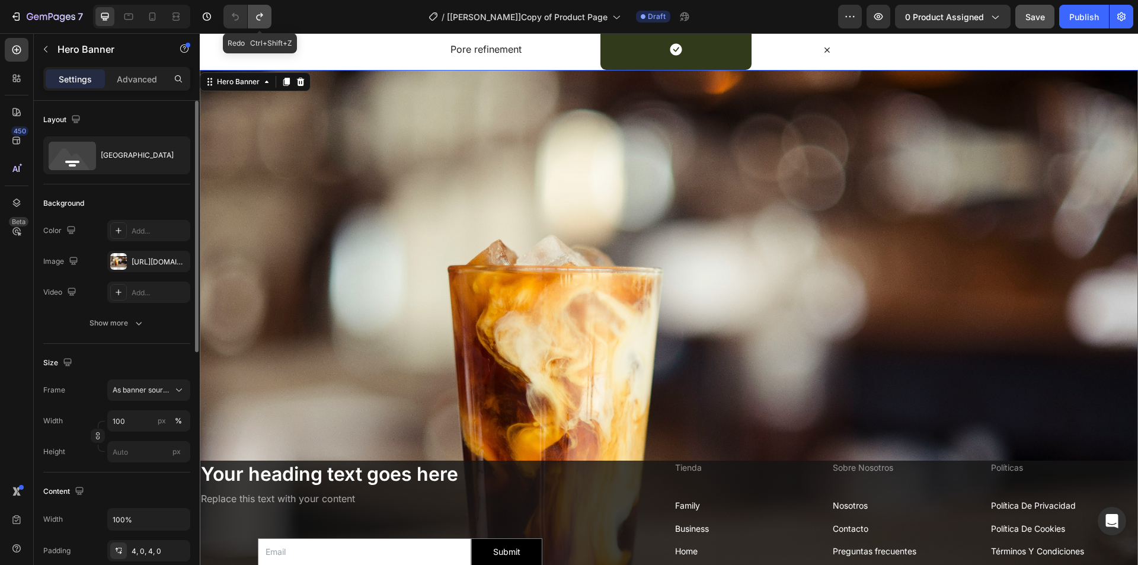
click at [257, 18] on icon "Undo/Redo" at bounding box center [259, 17] width 7 height 8
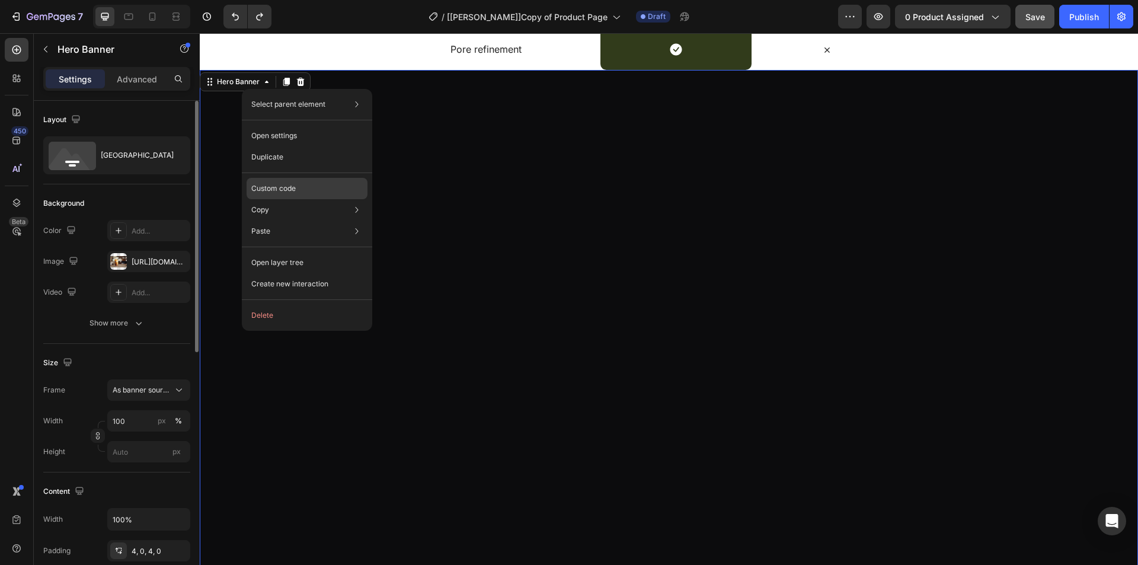
click at [273, 187] on p "Custom code" at bounding box center [273, 188] width 44 height 11
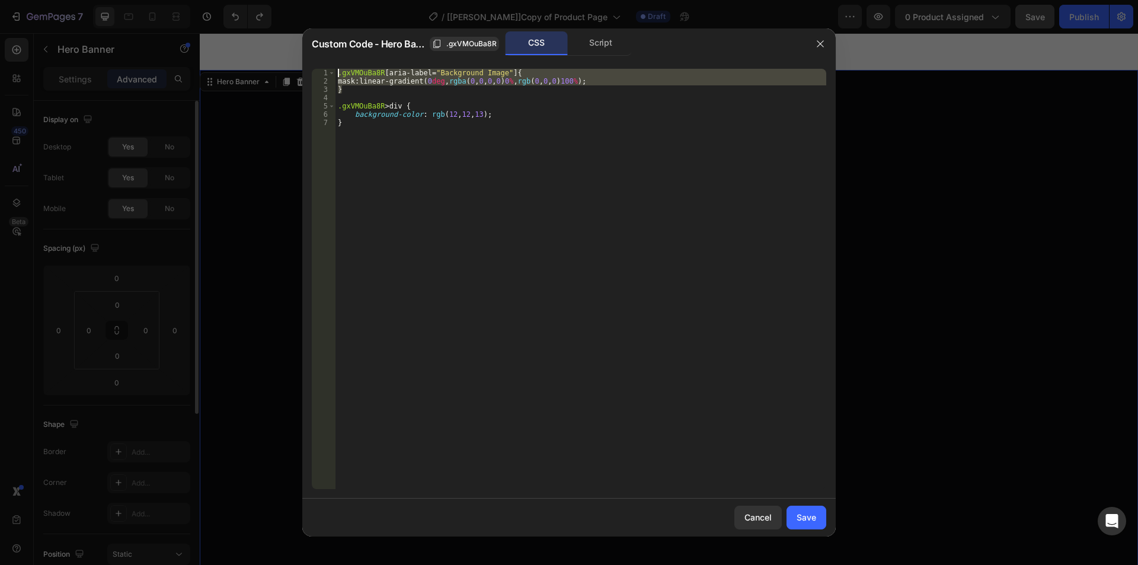
drag, startPoint x: 351, startPoint y: 91, endPoint x: 335, endPoint y: 73, distance: 24.3
click at [335, 73] on div "} 1 2 3 4 5 6 7 .gxVMOuBa8R [ aria-label = " Background Image " ] { mask : line…" at bounding box center [569, 279] width 514 height 420
type textarea ".gxVMOuBa8R [aria-label="Background Image"]{ mask: linear-gradient(0deg, rgba(0…"
click at [825, 45] on button "button" at bounding box center [820, 43] width 19 height 19
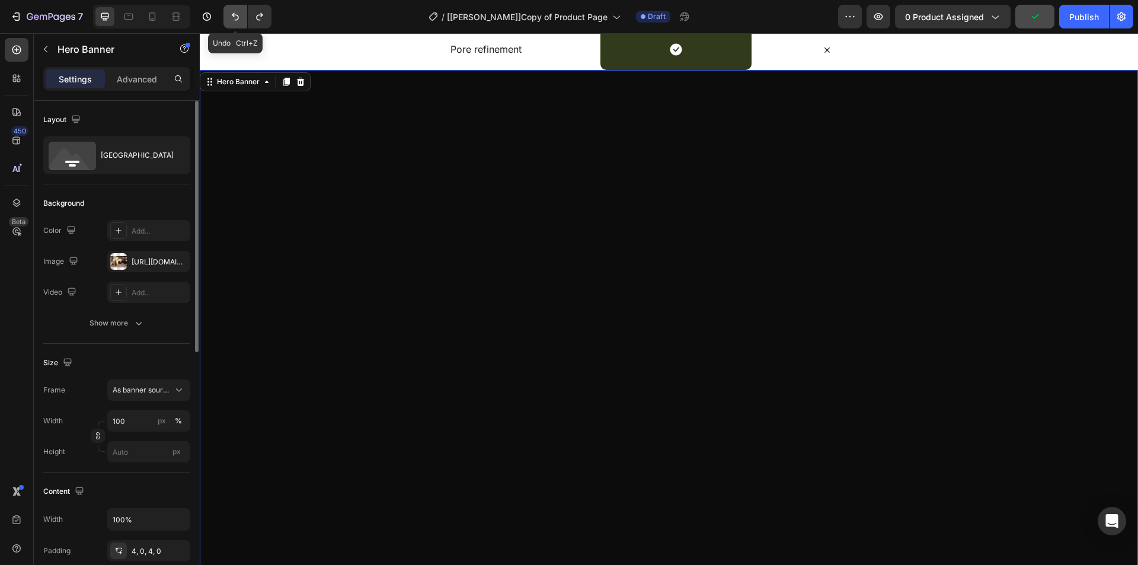
click at [239, 15] on icon "Undo/Redo" at bounding box center [235, 17] width 12 height 12
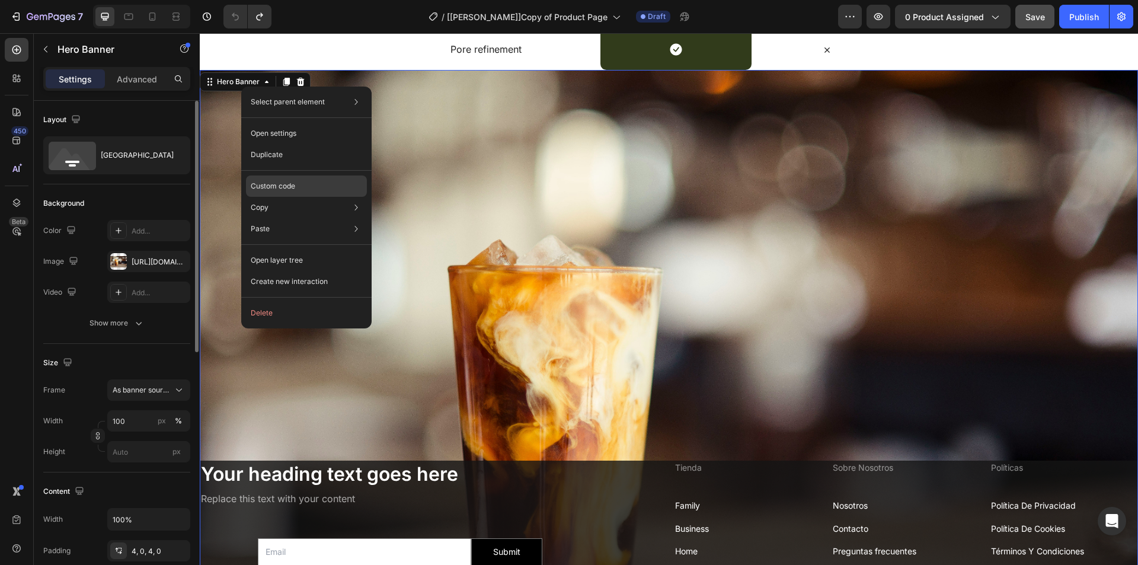
click at [277, 192] on div "Custom code" at bounding box center [306, 185] width 121 height 21
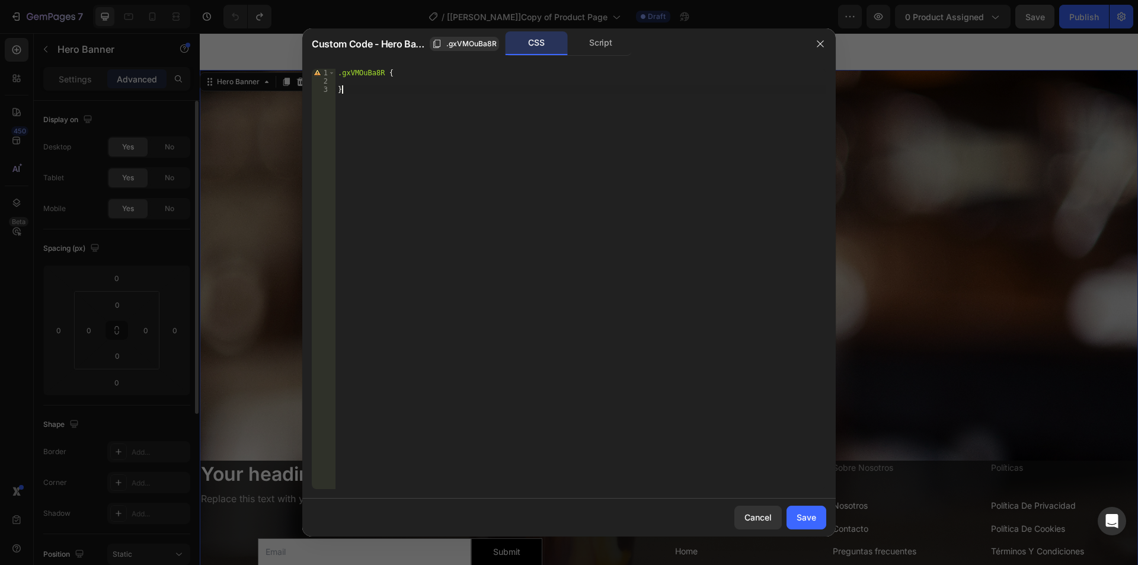
click at [452, 187] on div ".gxVMOuBa8R { }" at bounding box center [580, 287] width 491 height 437
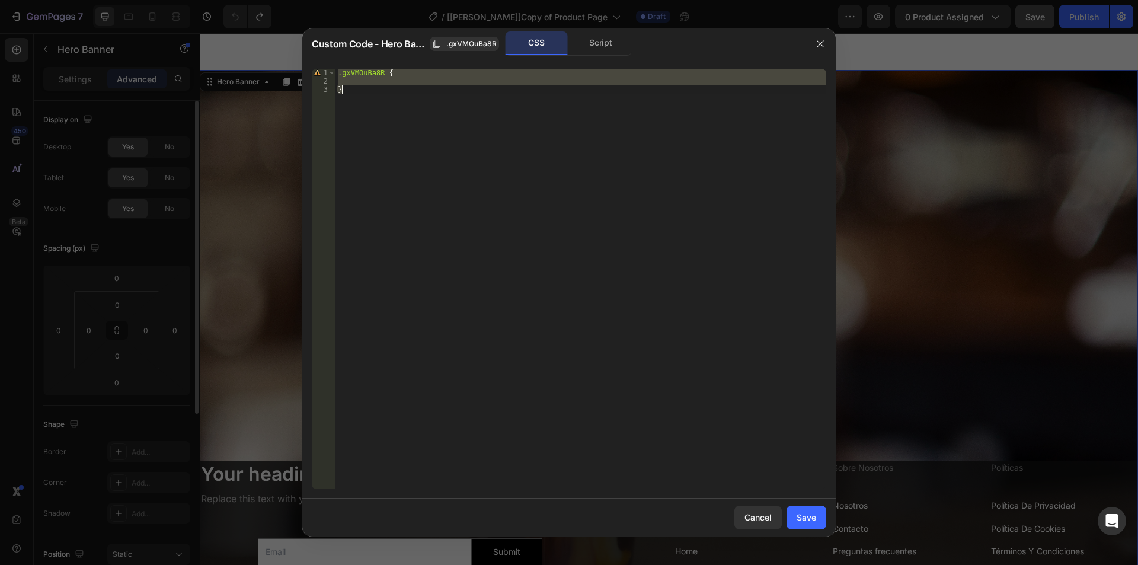
paste textarea
type textarea "}"
click at [259, 271] on div at bounding box center [569, 282] width 1138 height 565
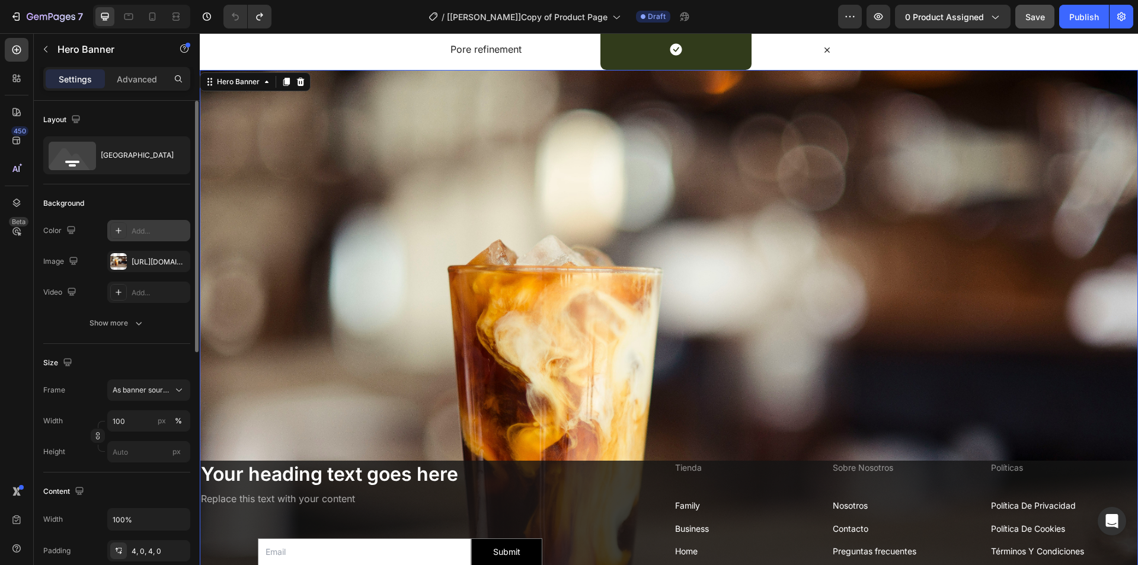
click at [142, 231] on div "Add..." at bounding box center [160, 231] width 56 height 11
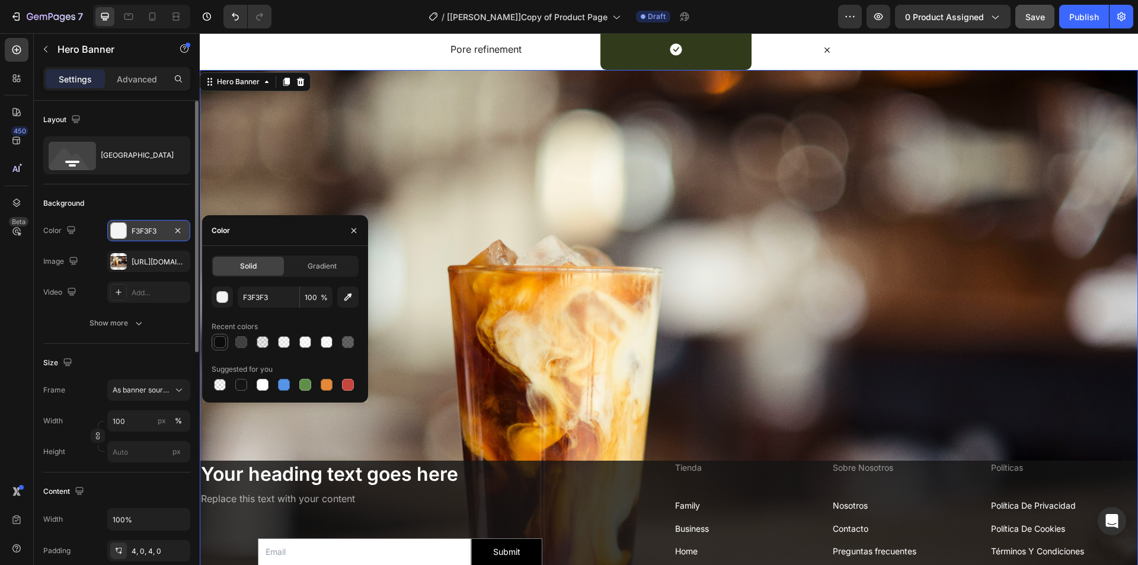
click at [220, 344] on div at bounding box center [220, 342] width 12 height 12
type input "0C0C0D"
click at [1, 330] on div "450 Beta" at bounding box center [17, 299] width 34 height 532
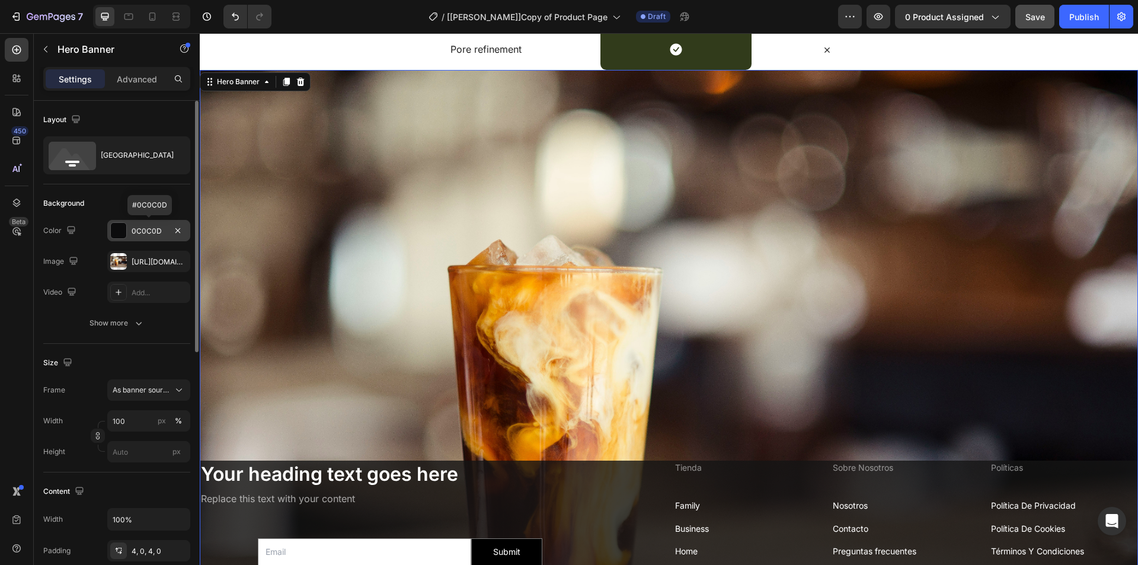
click at [140, 230] on div "0C0C0D" at bounding box center [149, 231] width 34 height 11
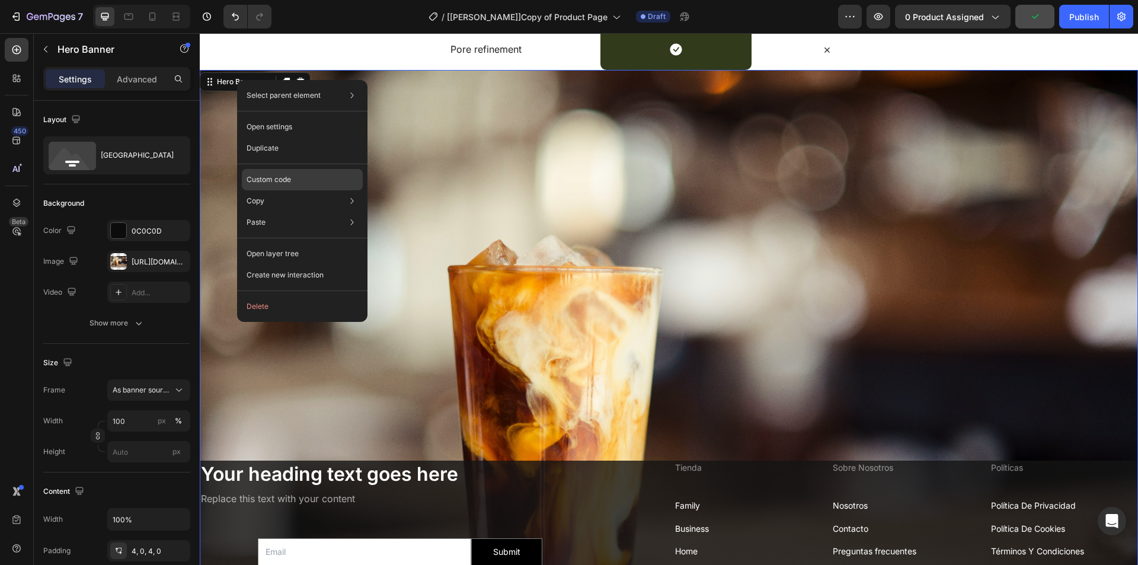
click at [267, 176] on p "Custom code" at bounding box center [269, 179] width 44 height 11
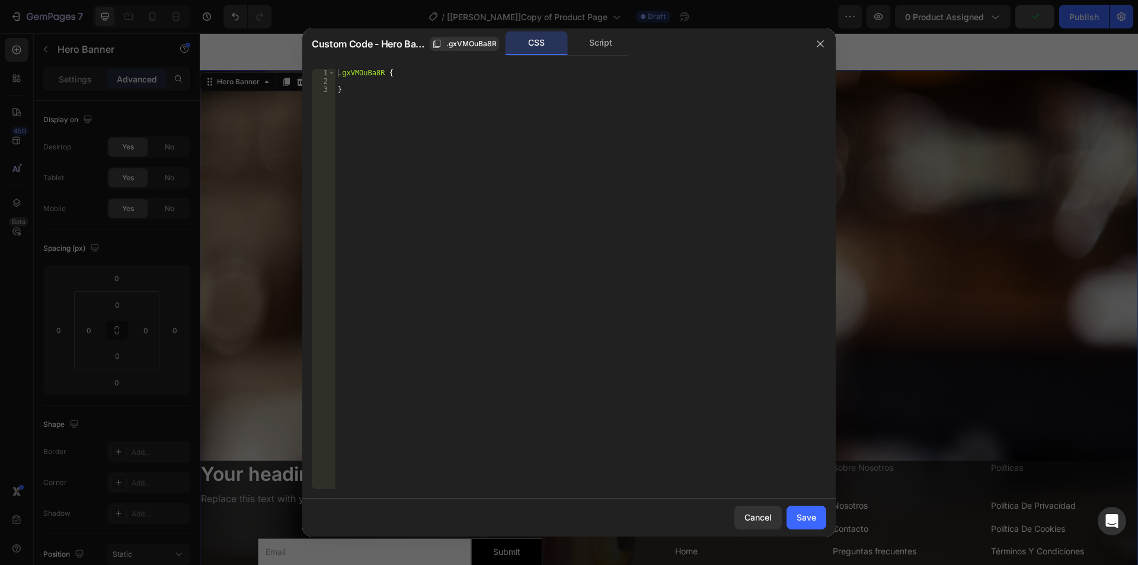
click at [405, 107] on div ".gxVMOuBa8R { }" at bounding box center [580, 287] width 491 height 437
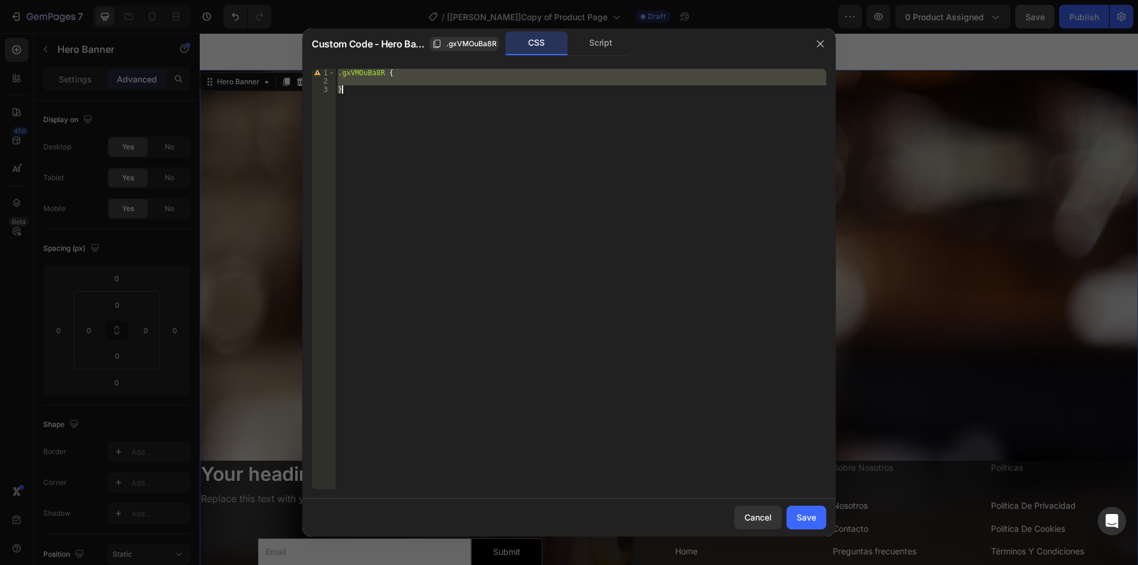
paste textarea
type textarea "}"
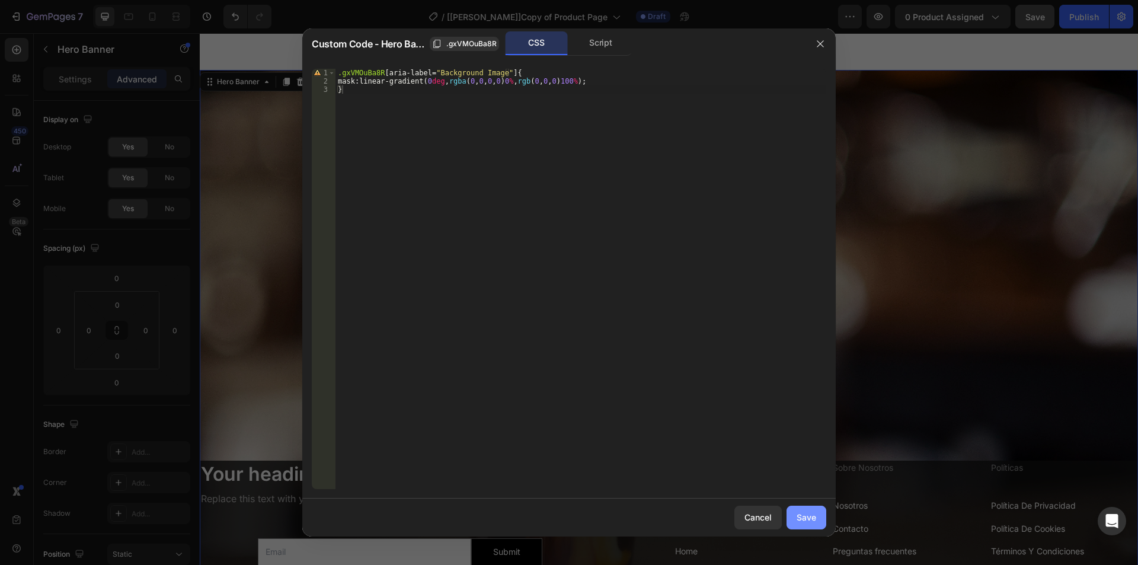
click at [810, 520] on div "Save" at bounding box center [806, 517] width 20 height 12
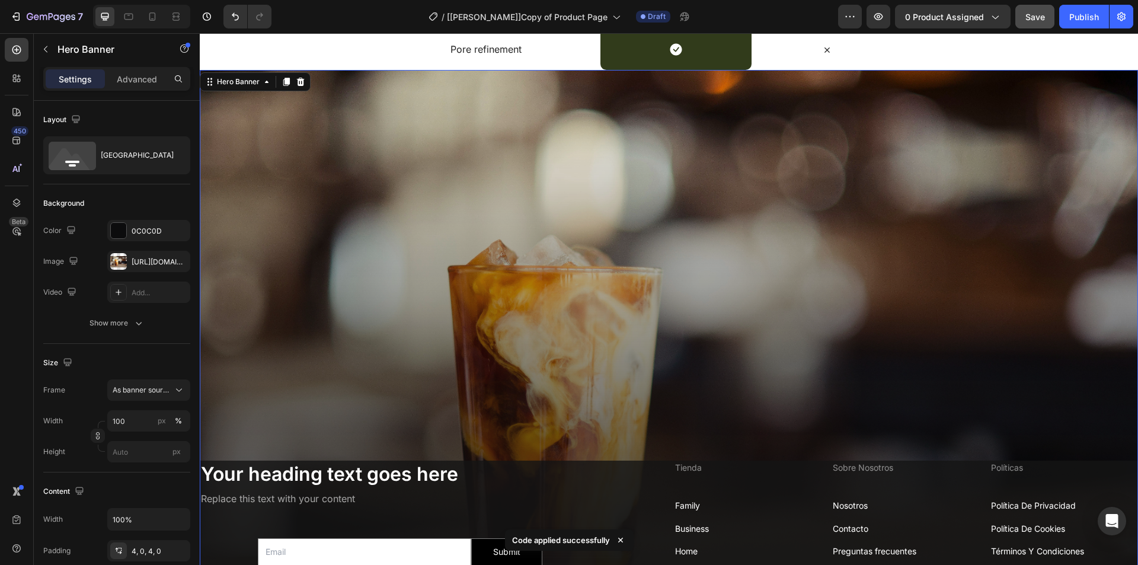
click at [1, 347] on div "450 Beta" at bounding box center [17, 299] width 34 height 532
click at [150, 229] on div "0C0C0D" at bounding box center [149, 231] width 34 height 11
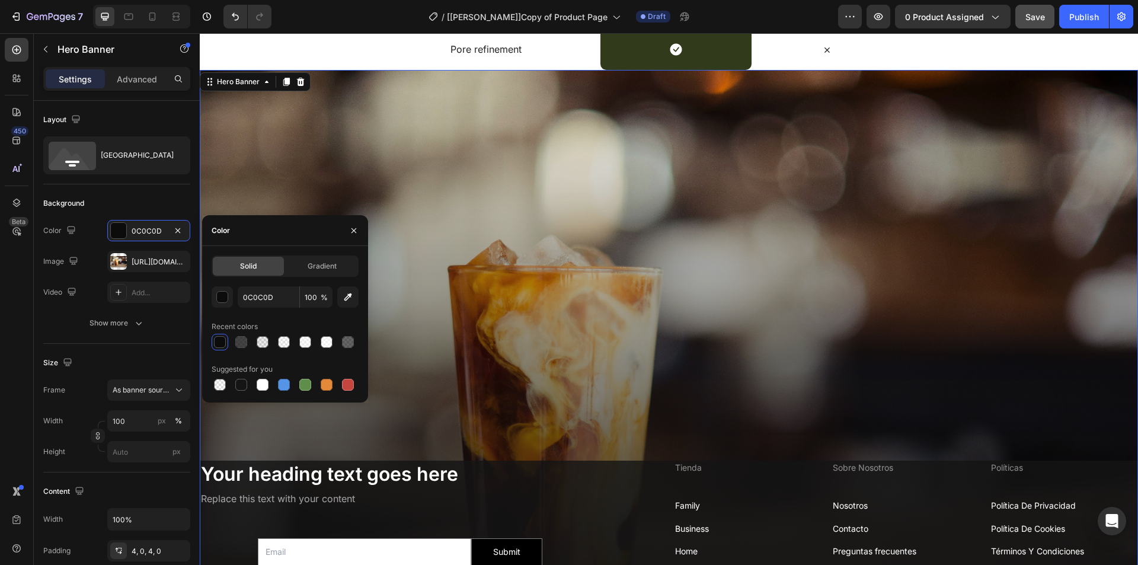
click at [18, 335] on div "450 Beta" at bounding box center [17, 258] width 24 height 441
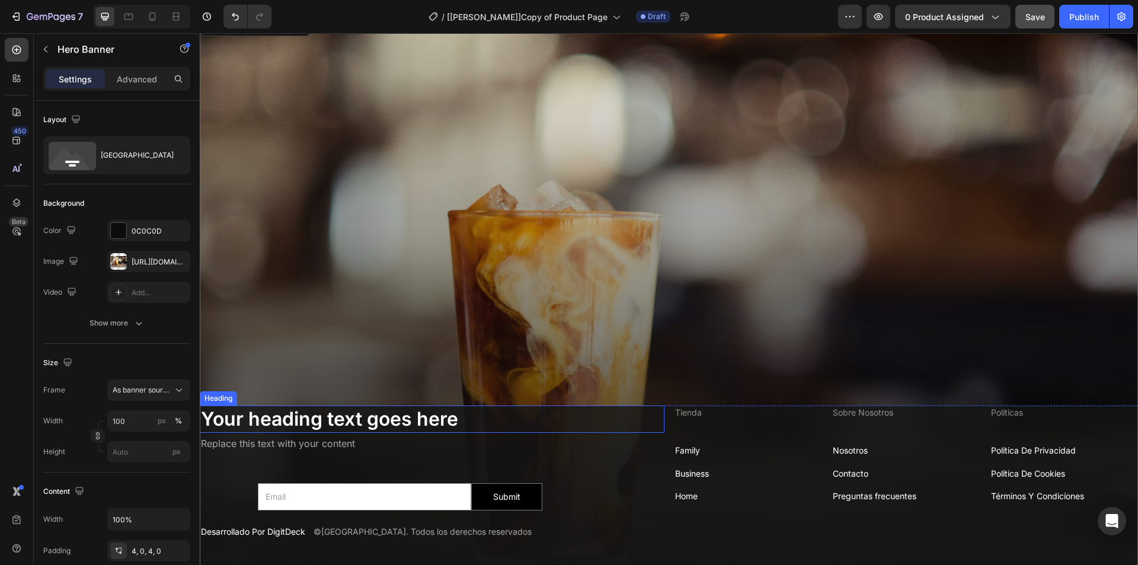
scroll to position [2991, 0]
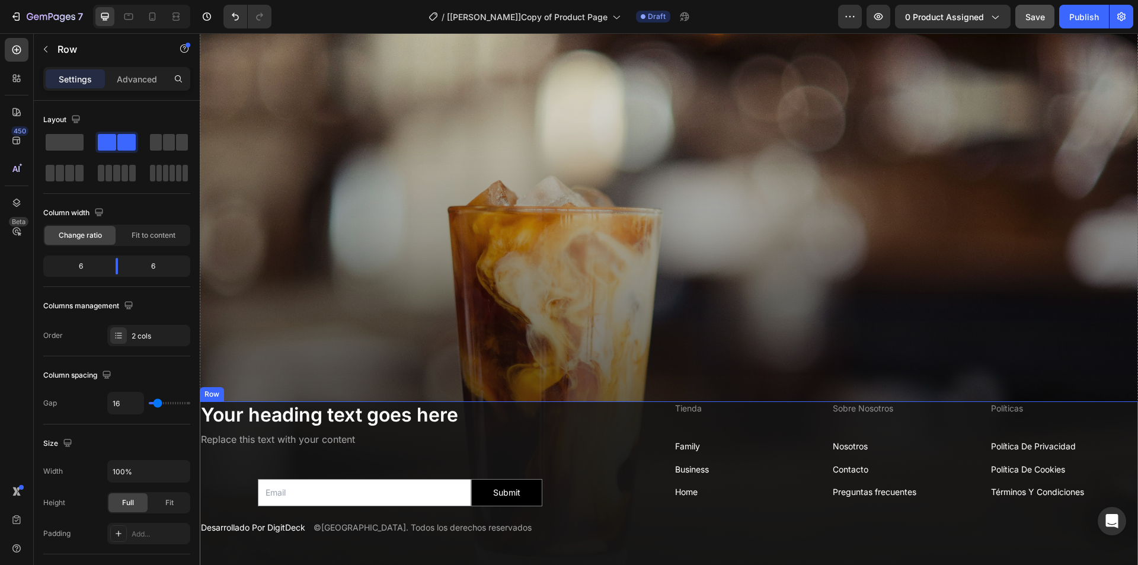
click at [660, 503] on div "Your heading text goes here Heading Replace this text with your content Text Bl…" at bounding box center [669, 497] width 938 height 192
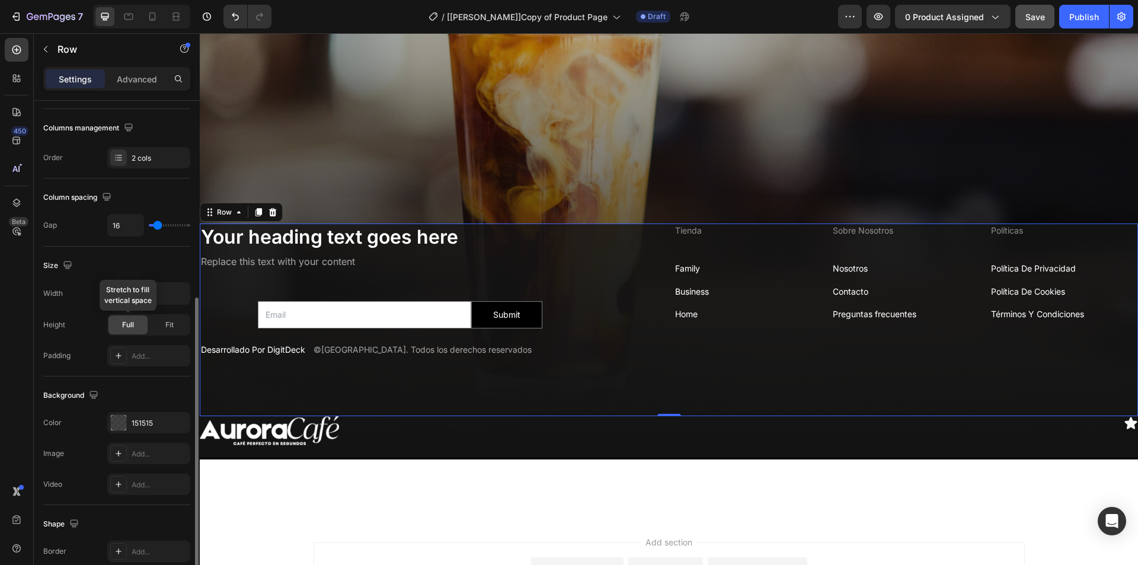
scroll to position [296, 0]
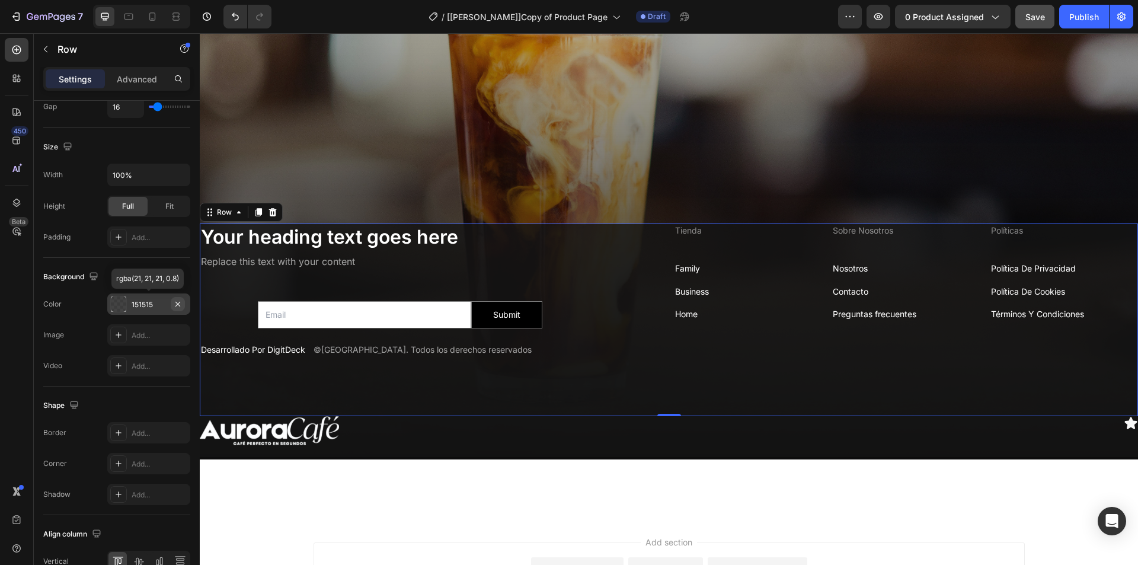
click at [176, 306] on icon "button" at bounding box center [177, 303] width 5 height 5
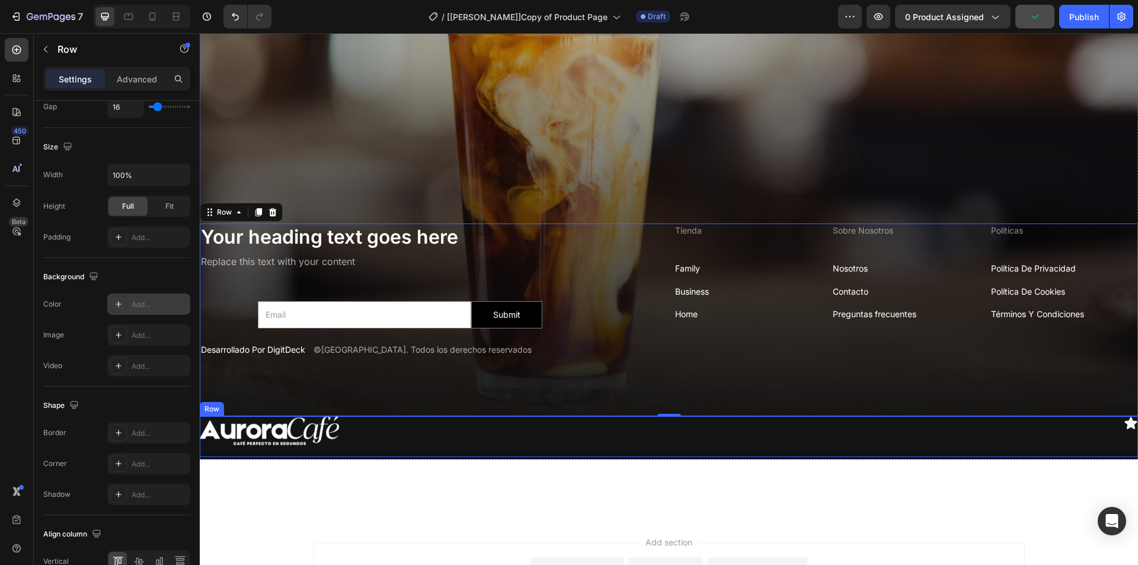
click at [673, 449] on div "Image Icon Row" at bounding box center [669, 436] width 938 height 41
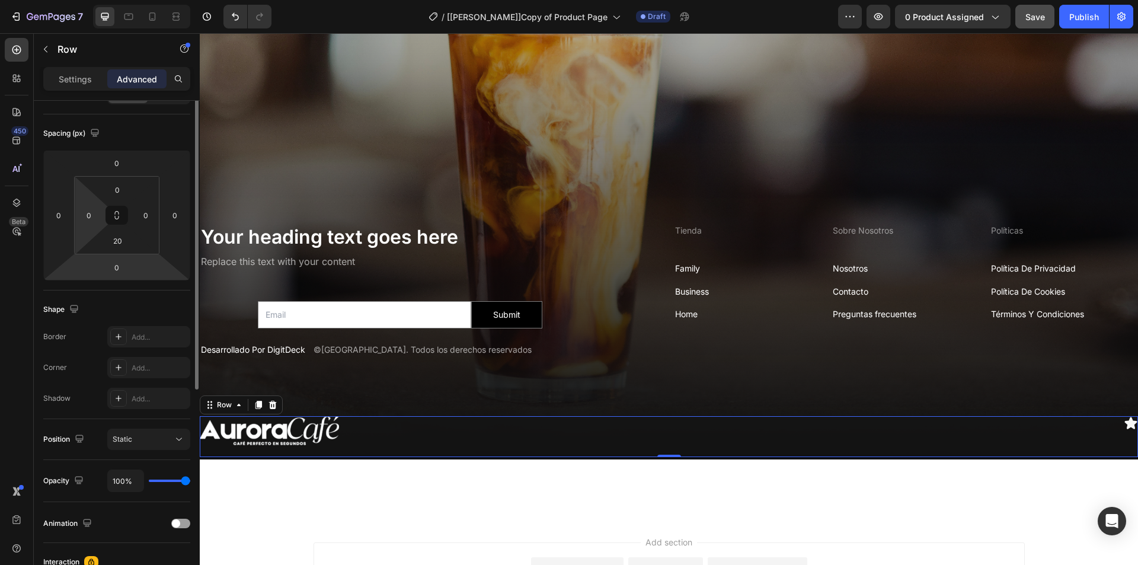
scroll to position [0, 0]
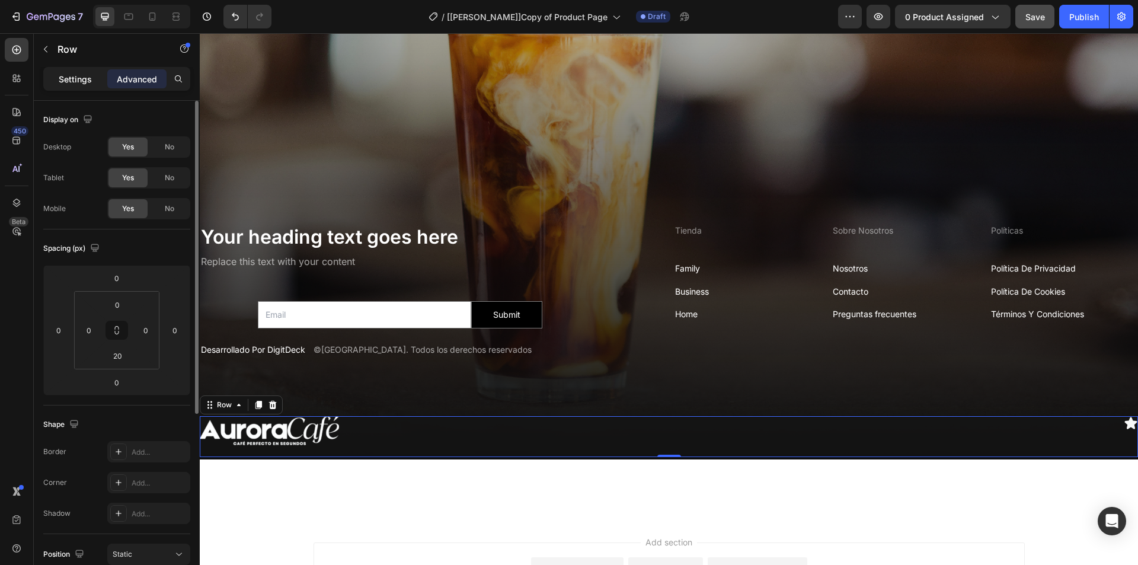
click at [75, 83] on p "Settings" at bounding box center [75, 79] width 33 height 12
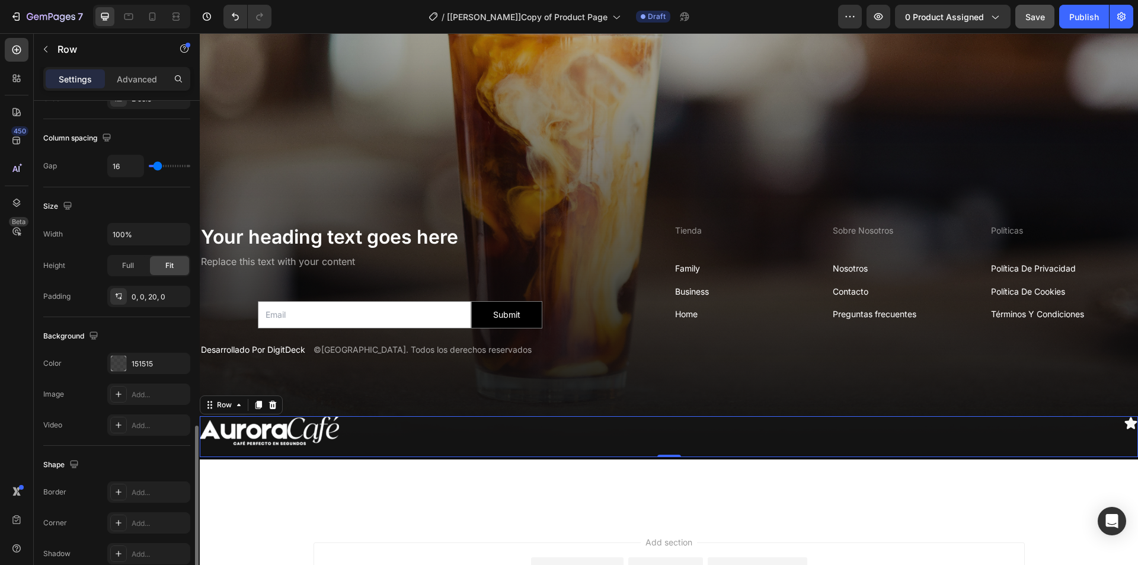
scroll to position [356, 0]
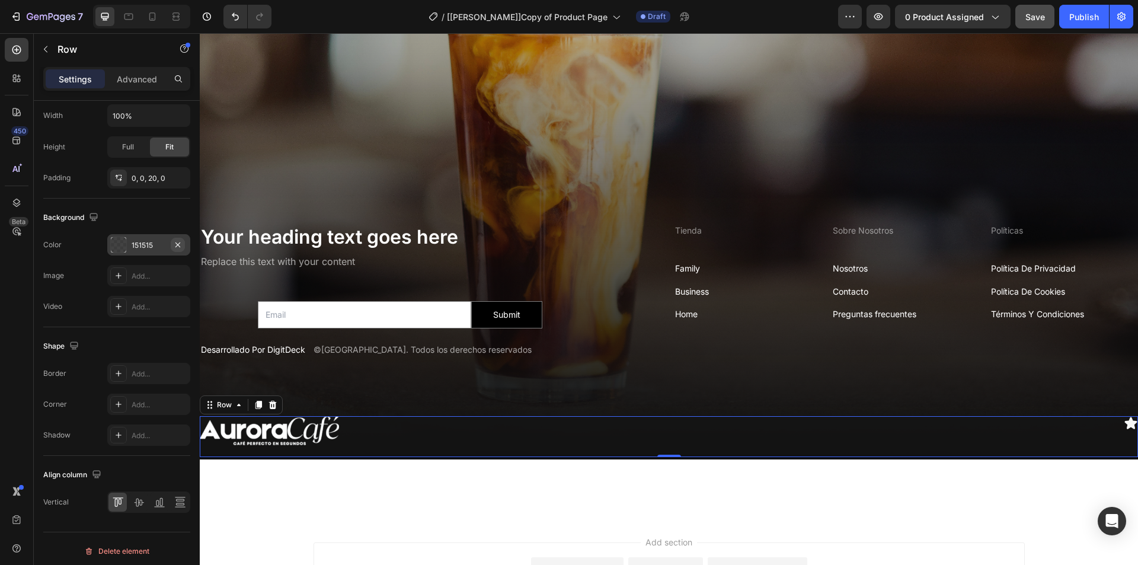
click at [178, 244] on icon "button" at bounding box center [177, 244] width 5 height 5
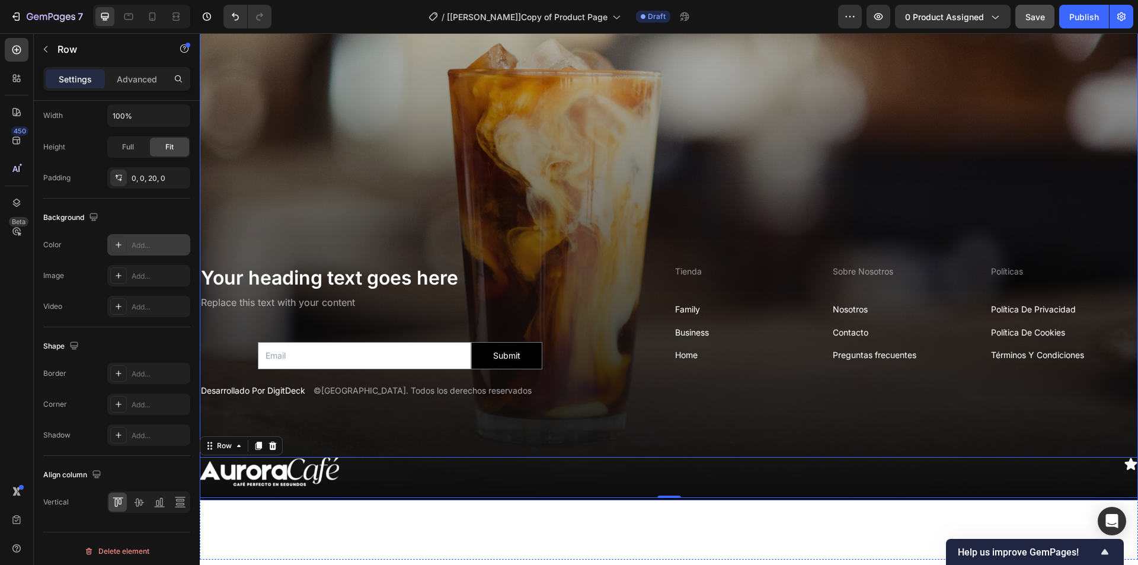
scroll to position [3110, 0]
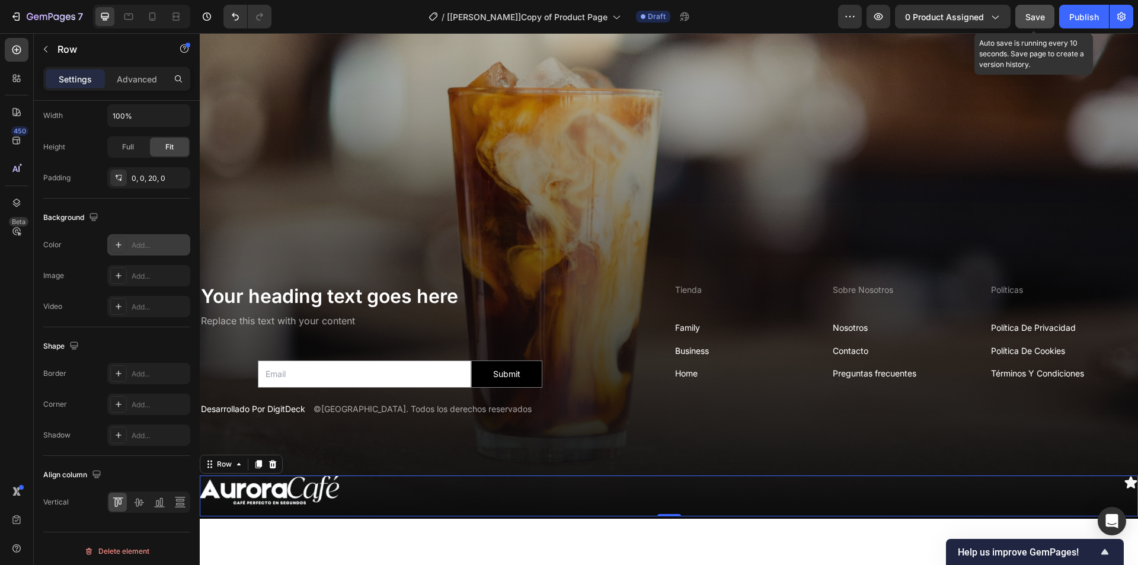
click at [1038, 14] on span "Save" at bounding box center [1035, 17] width 20 height 10
